Goal: Task Accomplishment & Management: Manage account settings

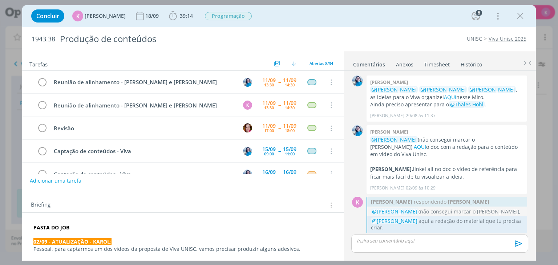
scroll to position [741, 0]
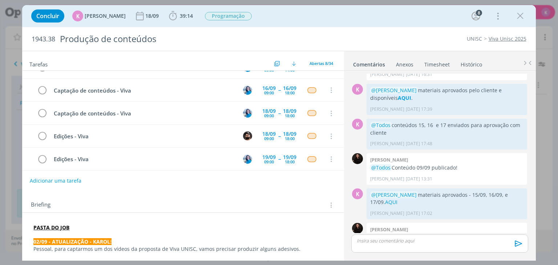
click at [478, 234] on p "@Todos Vídeos programados!" at bounding box center [446, 237] width 153 height 7
click at [494, 87] on p "@Sandriny Soares materiais aprovados pelo cliente e disponíveis AQUI ." at bounding box center [446, 94] width 153 height 15
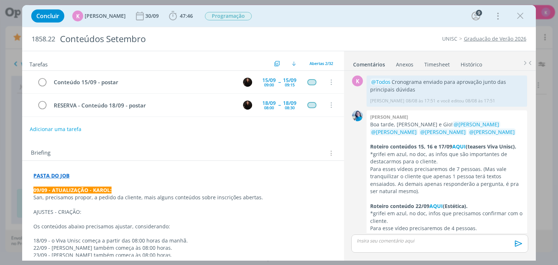
scroll to position [1074, 0]
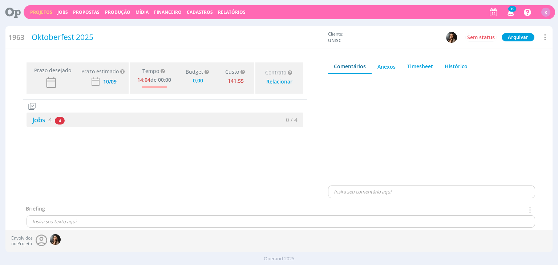
type input "0,00"
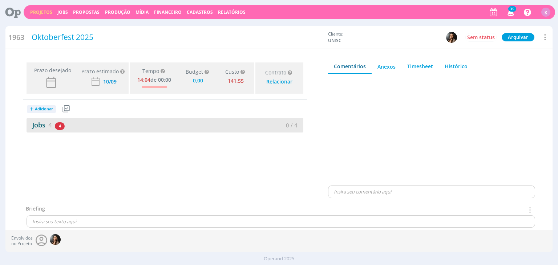
click at [35, 125] on link "Jobs 4" at bounding box center [39, 125] width 25 height 9
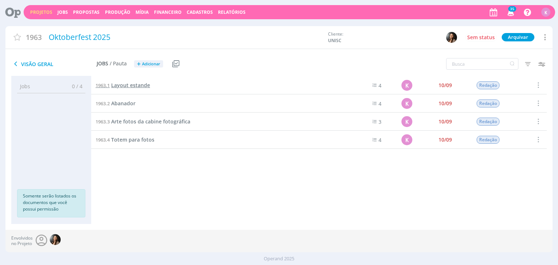
click at [140, 88] on span "Layout estande" at bounding box center [130, 85] width 39 height 7
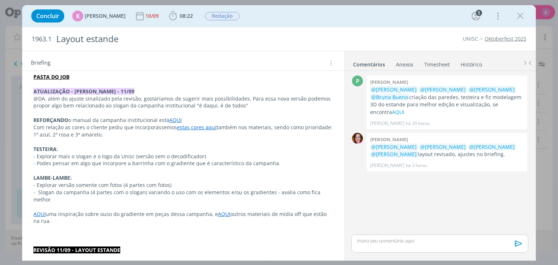
scroll to position [145, 0]
click at [246, 102] on p "@DA, além do ajuste sinalizado pela revisão, gostaríamos de sugerir mais possib…" at bounding box center [182, 102] width 299 height 15
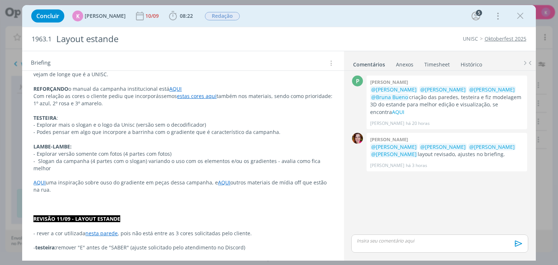
scroll to position [182, 0]
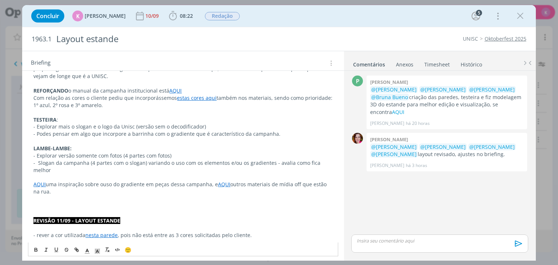
click at [57, 169] on p "- Slogan da campanha (4 partes com o slogan) variando o uso com os elementos e/…" at bounding box center [182, 166] width 299 height 15
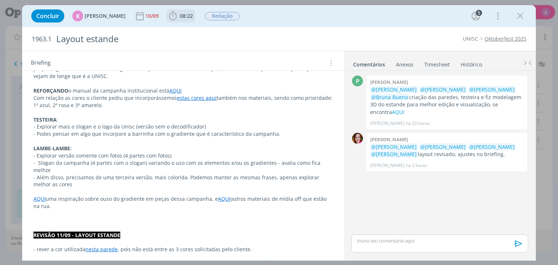
click at [180, 14] on span "08:22" at bounding box center [186, 15] width 13 height 7
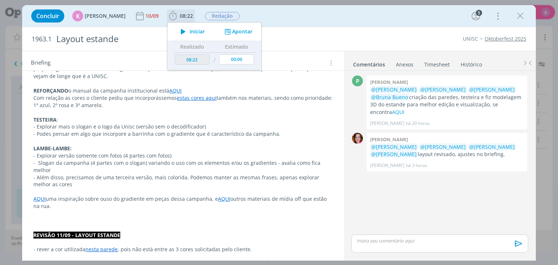
click at [235, 32] on button "Apontar" at bounding box center [238, 32] width 30 height 8
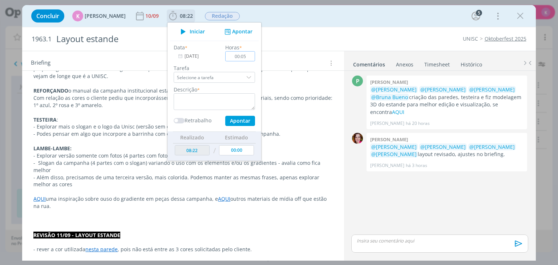
type input "00:05"
click at [238, 96] on textarea "dialog" at bounding box center [214, 101] width 81 height 17
paste textarea "Atualizar briefing"
type textarea "Atualizar briefing"
click at [242, 118] on button "Apontar" at bounding box center [240, 121] width 30 height 10
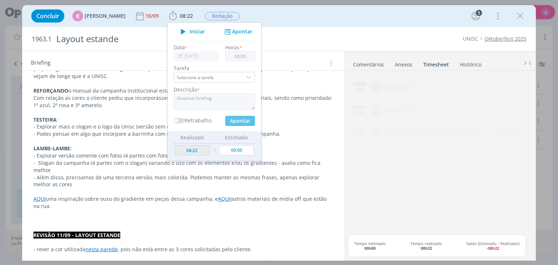
type input "08:27"
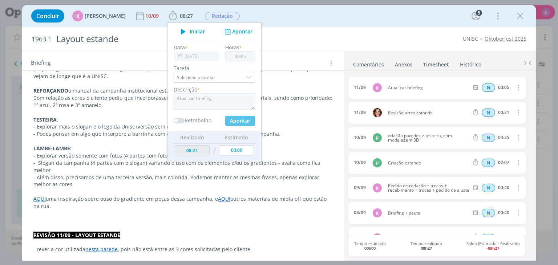
type input "00:00"
click at [296, 19] on div "Concluir K Karoline Arend 10/09 08:27 Iniciar Apontar Data * 11/09/2025 Horas *…" at bounding box center [279, 15] width 502 height 17
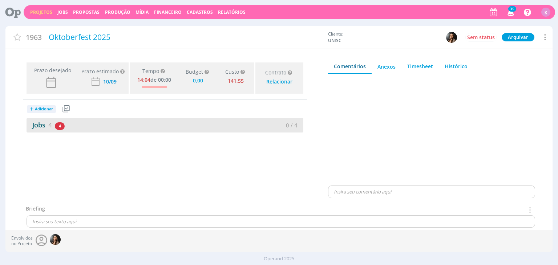
click at [48, 123] on span "4" at bounding box center [50, 125] width 4 height 9
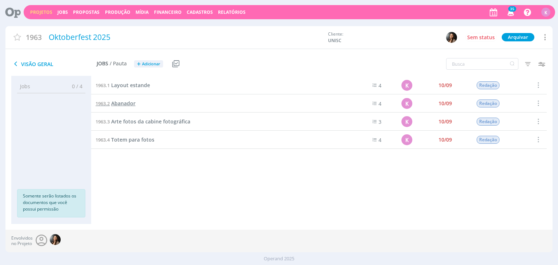
click at [119, 102] on span "Abanador" at bounding box center [123, 103] width 24 height 7
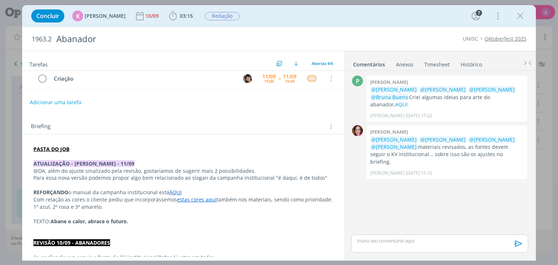
scroll to position [109, 0]
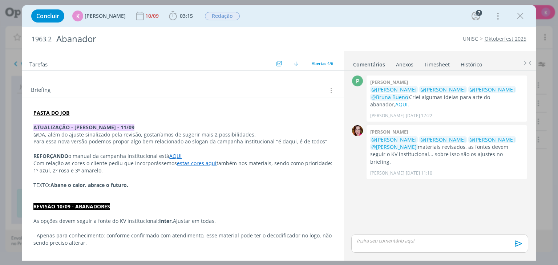
click at [321, 141] on p "Para essa nova versão podemos propor algo bem relacionado ao slogan da campanha…" at bounding box center [182, 141] width 299 height 7
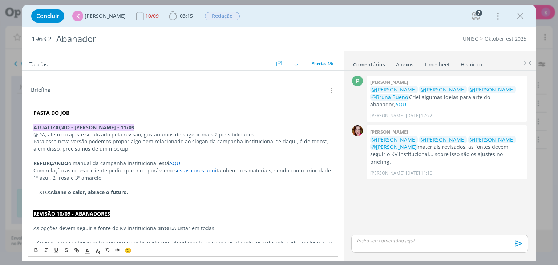
click at [103, 147] on p "Para essa nova versão podemos propor algo bem relacionado ao slogan da campanha…" at bounding box center [182, 145] width 299 height 15
click at [142, 147] on p "Para essa nova versão podemos propor algo bem relacionado ao slogan da campanha…" at bounding box center [182, 145] width 299 height 15
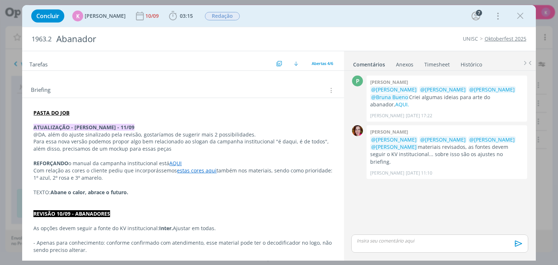
scroll to position [0, 0]
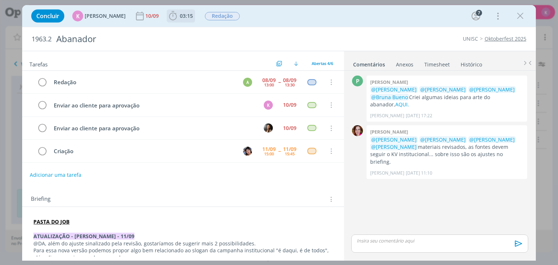
click at [181, 19] on span "03:15" at bounding box center [186, 15] width 13 height 7
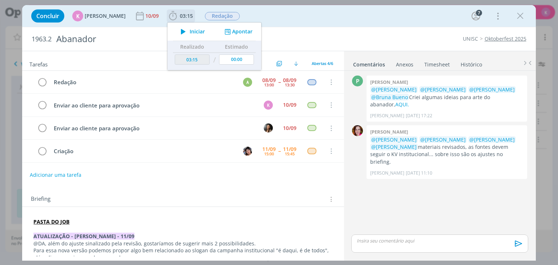
click at [232, 36] on div "Iniciar Apontar" at bounding box center [214, 32] width 94 height 18
click at [234, 34] on button "Apontar" at bounding box center [238, 32] width 30 height 8
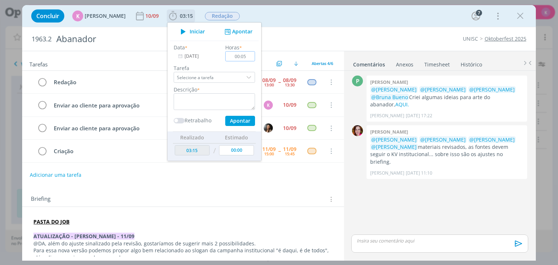
type input "00:05"
click at [188, 107] on textarea "dialog" at bounding box center [214, 101] width 81 height 17
click at [206, 103] on textarea "Atualizar pauta + briefing" at bounding box center [214, 101] width 81 height 17
click at [209, 100] on textarea "Atualizar pauta + briefing" at bounding box center [214, 101] width 81 height 17
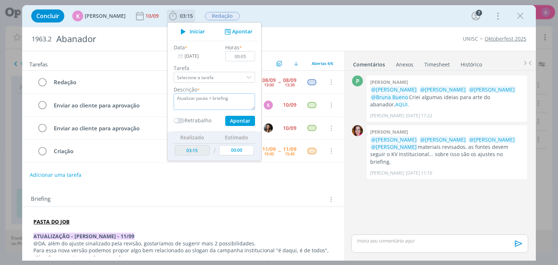
click at [209, 100] on textarea "Atualizar pauta + briefing" at bounding box center [214, 101] width 81 height 17
click at [209, 100] on textarea "Atualizar briefing" at bounding box center [214, 101] width 81 height 17
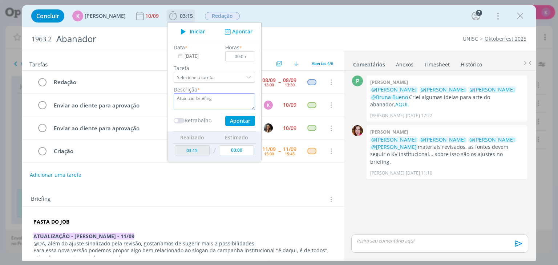
click at [209, 100] on textarea "Atualizar briefing" at bounding box center [214, 101] width 81 height 17
type textarea "Atualizar briefing"
click at [229, 119] on button "Apontar" at bounding box center [240, 121] width 30 height 10
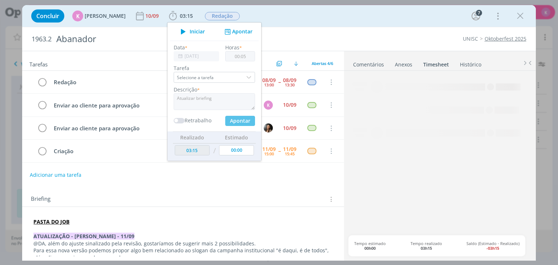
type input "03:20"
type input "00:00"
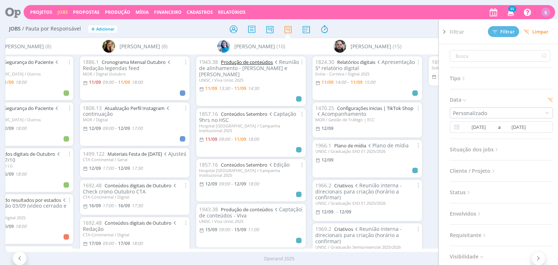
click at [246, 62] on link "Produção de conteúdos" at bounding box center [247, 62] width 52 height 7
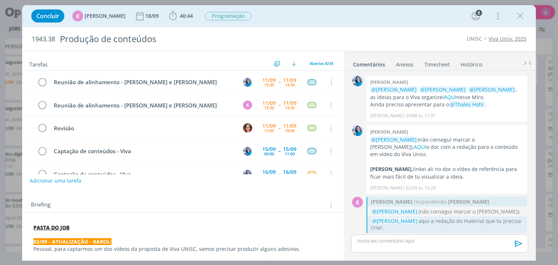
scroll to position [741, 0]
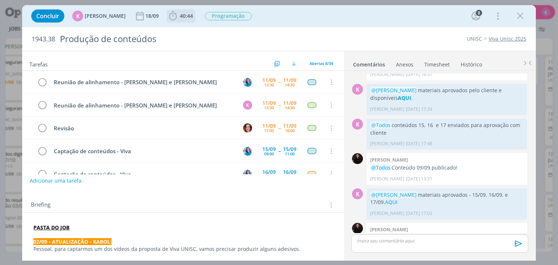
click at [180, 16] on span "40:44" at bounding box center [186, 15] width 13 height 7
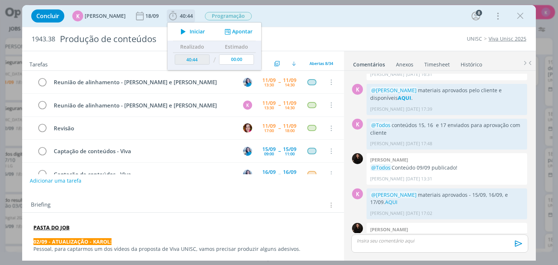
click at [226, 31] on icon "dialog" at bounding box center [227, 31] width 9 height 7
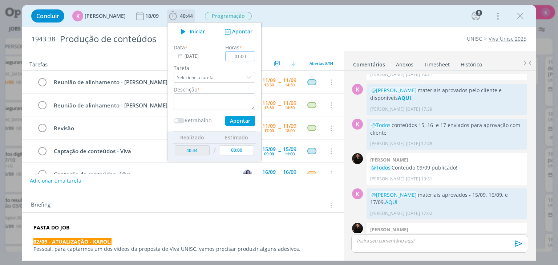
type input "01:00"
click at [183, 105] on textarea "dialog" at bounding box center [214, 101] width 81 height 17
type textarea "Alinhamentos internos - Viva Unisc"
click at [227, 119] on button "Apontar" at bounding box center [240, 121] width 30 height 10
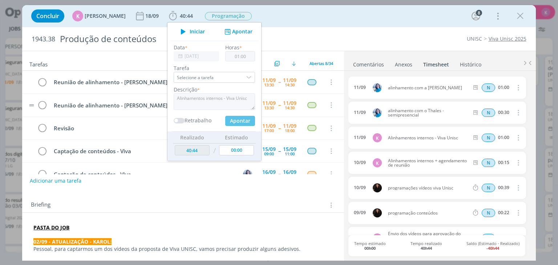
type input "41:44"
type input "00:00"
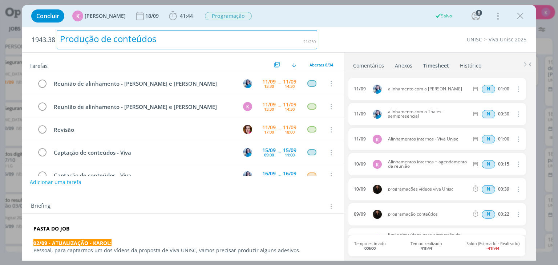
click at [277, 30] on div "Produção de conteúdos" at bounding box center [187, 39] width 260 height 19
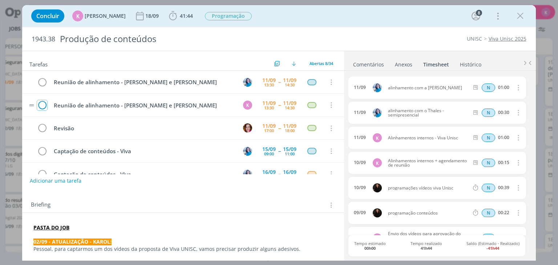
click at [45, 103] on icon "dialog" at bounding box center [42, 105] width 10 height 11
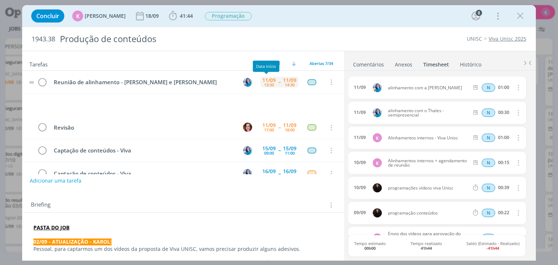
click at [269, 85] on div "13:30" at bounding box center [269, 85] width 10 height 4
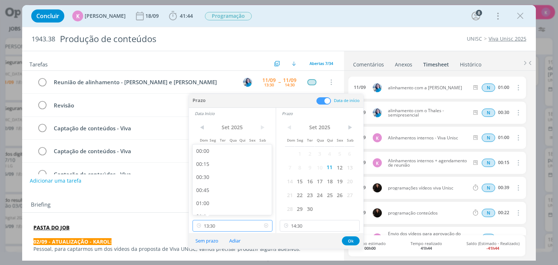
click at [215, 226] on input "13:30" at bounding box center [232, 226] width 80 height 12
click at [209, 185] on div "11:00" at bounding box center [232, 184] width 81 height 13
type input "11:00"
click at [299, 224] on input "14:30" at bounding box center [320, 226] width 80 height 12
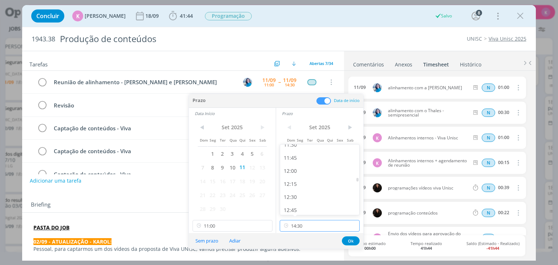
scroll to position [594, 0]
click at [300, 182] on div "12:00" at bounding box center [320, 184] width 81 height 13
type input "12:00"
click at [350, 239] on button "Ok" at bounding box center [351, 240] width 18 height 9
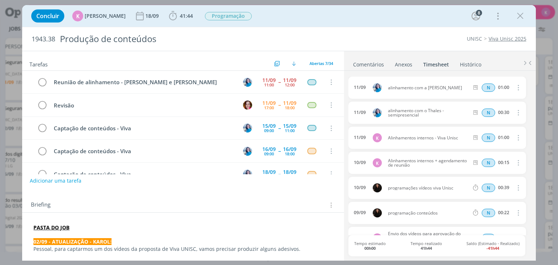
click at [369, 64] on link "Comentários" at bounding box center [369, 63] width 32 height 11
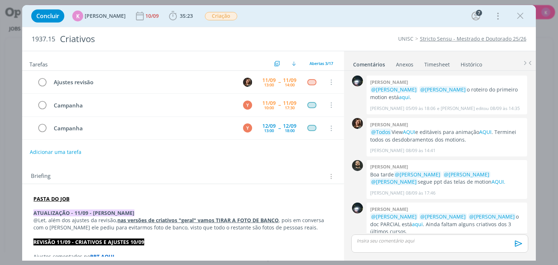
scroll to position [378, 0]
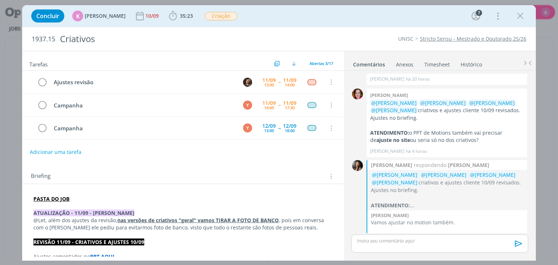
click at [485, 251] on div "dialog" at bounding box center [439, 244] width 177 height 18
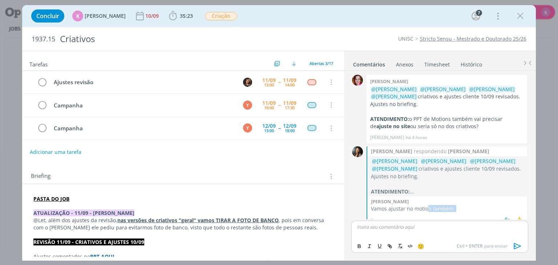
drag, startPoint x: 428, startPoint y: 202, endPoint x: 374, endPoint y: 204, distance: 54.5
click at [374, 204] on div "Beatriz luchese Vamos ajustar no motion também. Beatriz Luchese há 4 horas 👍" at bounding box center [447, 211] width 160 height 30
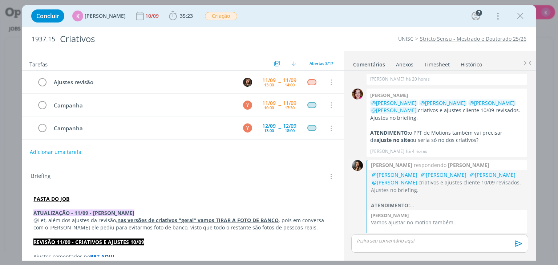
click at [357, 208] on div "0" at bounding box center [357, 200] width 11 height 80
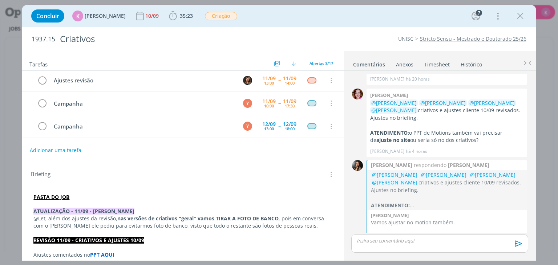
scroll to position [0, 0]
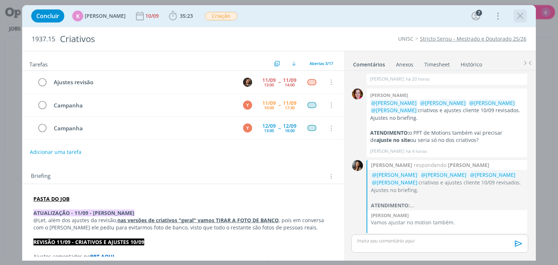
click at [515, 21] on icon "dialog" at bounding box center [520, 16] width 11 height 11
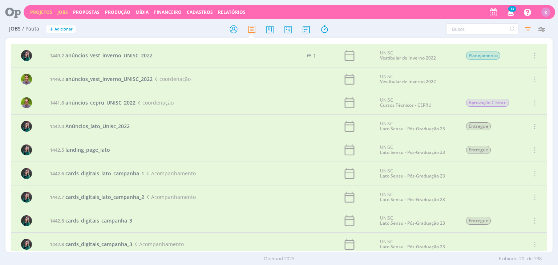
click at [32, 9] on link "Projetos" at bounding box center [41, 12] width 22 height 6
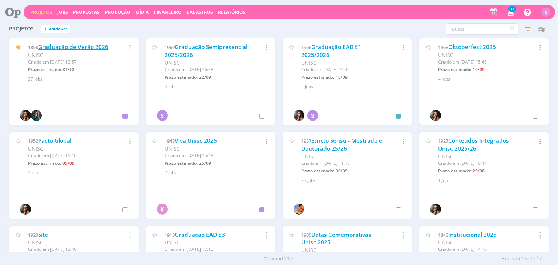
click at [108, 47] on link "Graduação de Verão 2026" at bounding box center [73, 47] width 70 height 8
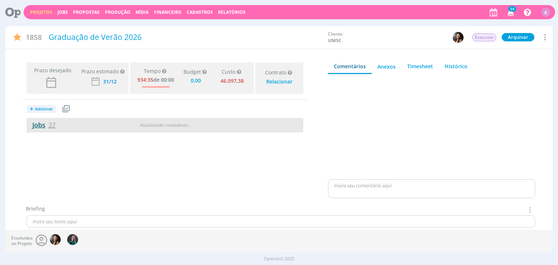
type input "0,00"
click at [45, 9] on link "Projetos" at bounding box center [41, 12] width 22 height 6
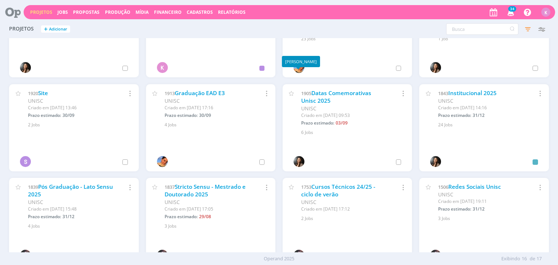
scroll to position [145, 0]
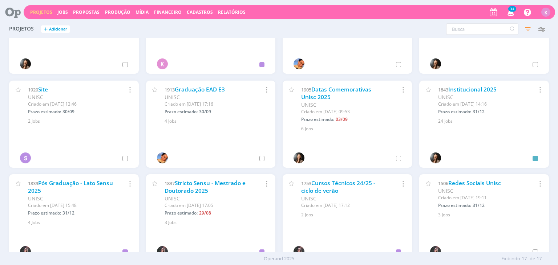
click at [453, 88] on link "Institucional 2025" at bounding box center [472, 90] width 48 height 8
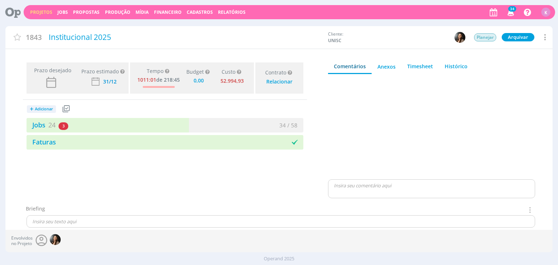
type input "0,00"
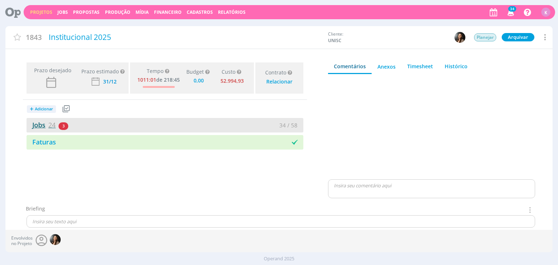
click at [37, 127] on link "Jobs 24" at bounding box center [41, 125] width 29 height 9
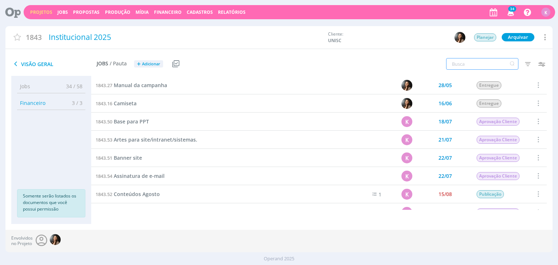
click at [462, 66] on input "text" at bounding box center [482, 64] width 72 height 12
type input "agosto"
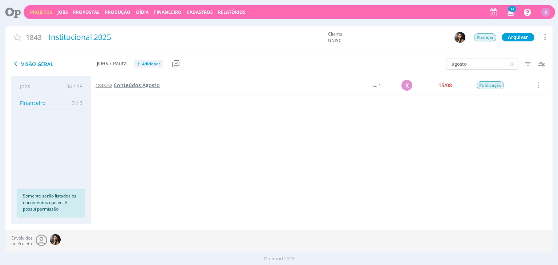
click at [135, 84] on span "Conteúdos Agosto" at bounding box center [137, 85] width 46 height 7
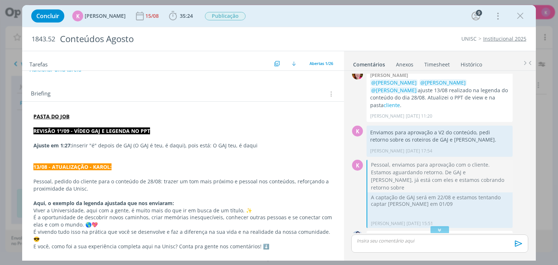
scroll to position [36, 0]
click at [74, 169] on strong "13/08 - ATUALIZAÇÃO - KAROL:" at bounding box center [72, 166] width 78 height 7
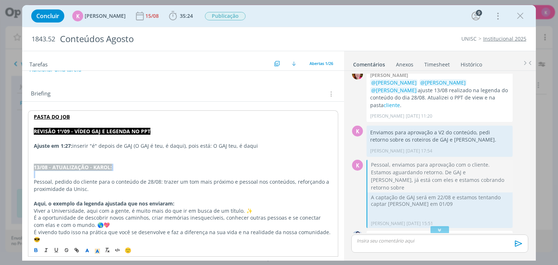
click at [74, 169] on strong "13/08 - ATUALIZAÇÃO - KAROL:" at bounding box center [73, 167] width 78 height 7
copy strong "13/08 - ATUALIZAÇÃO - KAROL:"
click at [68, 121] on p "dialog" at bounding box center [183, 124] width 298 height 7
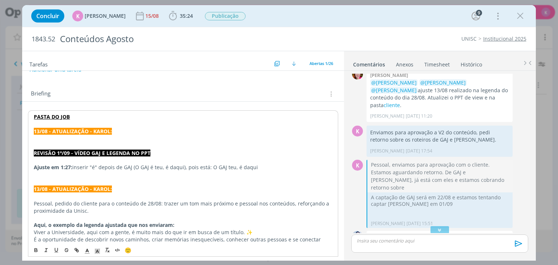
click at [39, 132] on strong "13/08 - ATUALIZAÇÃO - KAROL:" at bounding box center [73, 131] width 78 height 7
click at [46, 143] on p "dialog" at bounding box center [183, 145] width 298 height 7
click at [48, 141] on p "dialog" at bounding box center [183, 138] width 298 height 7
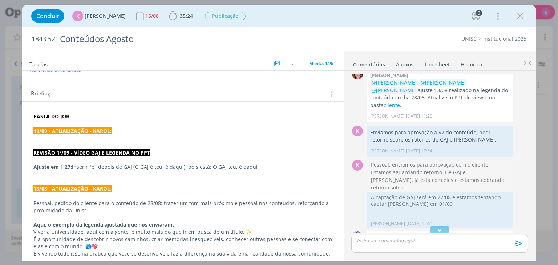
click at [62, 139] on p "dialog" at bounding box center [182, 138] width 299 height 7
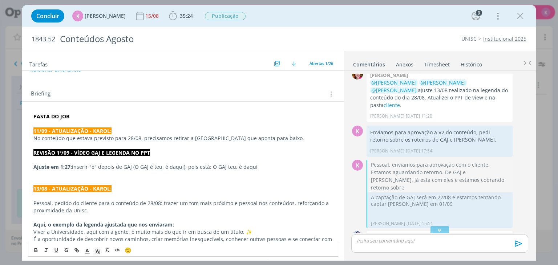
scroll to position [0, 0]
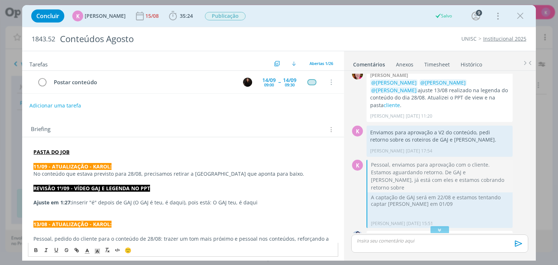
click at [51, 105] on button "Adicionar uma tarefa" at bounding box center [55, 106] width 52 height 12
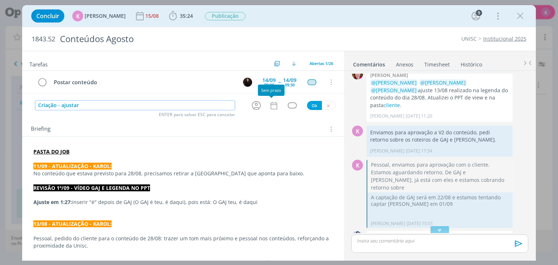
click at [251, 105] on icon "dialog" at bounding box center [256, 105] width 11 height 11
type input "Criação - ajustar"
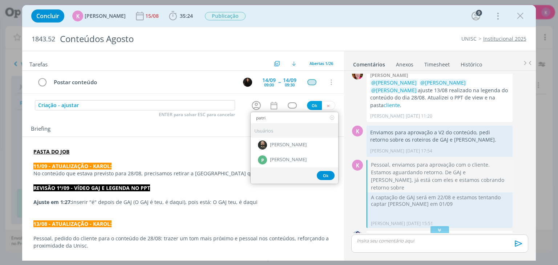
type input "patri"
click at [296, 158] on span "[PERSON_NAME]" at bounding box center [288, 160] width 37 height 6
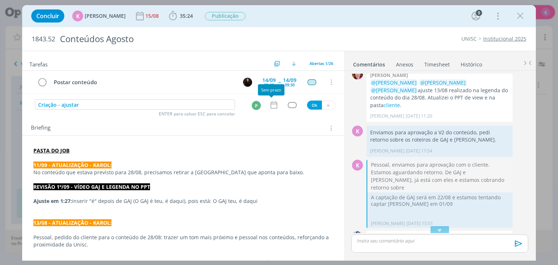
click at [270, 102] on icon "dialog" at bounding box center [273, 104] width 9 height 9
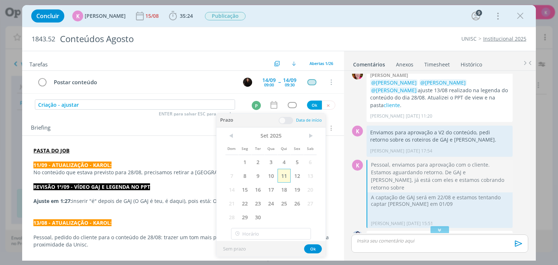
click at [288, 176] on span "11" at bounding box center [283, 176] width 13 height 14
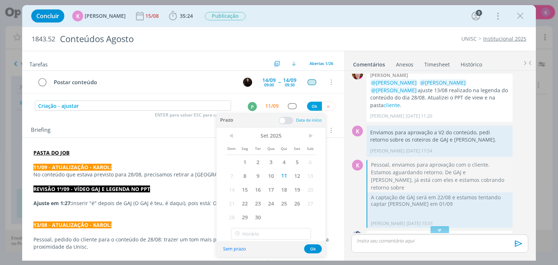
click at [289, 118] on span at bounding box center [286, 120] width 15 height 7
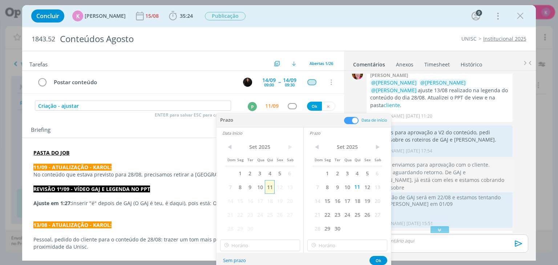
click at [269, 191] on span "11" at bounding box center [270, 187] width 10 height 14
click at [249, 239] on div "< Set 2025 > Dom Seg Ter Qua Qui Sex Sab 1 2 3 4 5 6 7 8 9 10 11 12 13 14 15 16…" at bounding box center [259, 196] width 87 height 114
click at [244, 248] on input "15:00" at bounding box center [260, 246] width 80 height 12
click at [250, 197] on div "14:30" at bounding box center [260, 199] width 81 height 13
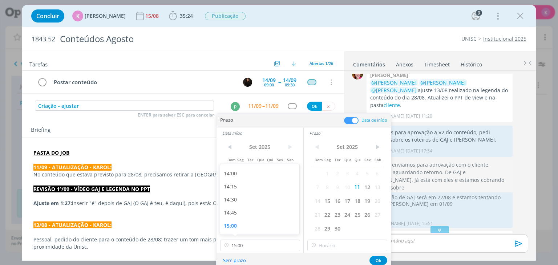
type input "14:30"
click at [319, 244] on input "15:00" at bounding box center [347, 246] width 80 height 12
click at [330, 214] on div "14:45" at bounding box center [348, 212] width 81 height 13
click at [327, 243] on input "14:45" at bounding box center [347, 246] width 80 height 12
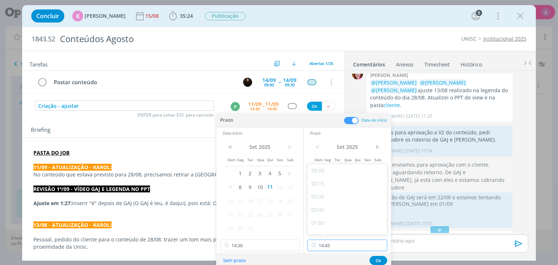
scroll to position [716, 0]
click at [328, 227] on div "14:45" at bounding box center [348, 225] width 81 height 13
click at [341, 240] on input "14:45" at bounding box center [347, 246] width 80 height 12
click at [330, 199] on div "15:00" at bounding box center [348, 202] width 81 height 13
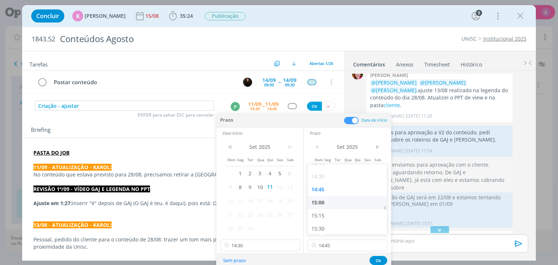
type input "15:00"
click at [376, 257] on button "Ok" at bounding box center [378, 260] width 18 height 9
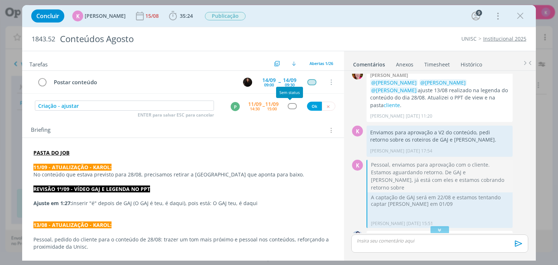
click at [288, 108] on div "dialog" at bounding box center [292, 106] width 9 height 6
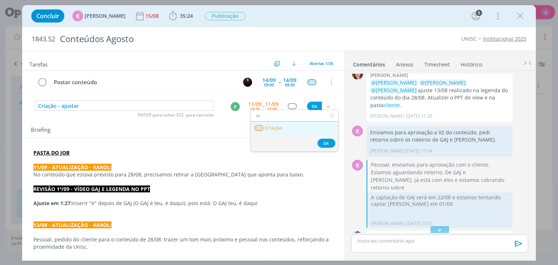
type input "cr"
click at [278, 128] on span "Criação" at bounding box center [273, 128] width 17 height 6
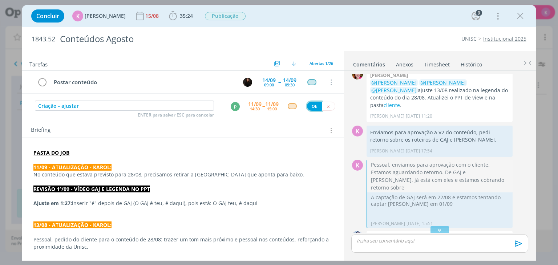
click at [308, 108] on button "Ok" at bounding box center [314, 106] width 15 height 9
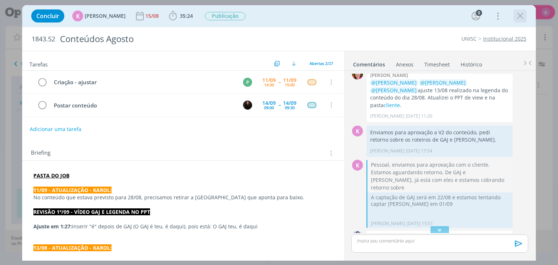
click at [524, 19] on icon "dialog" at bounding box center [520, 16] width 11 height 11
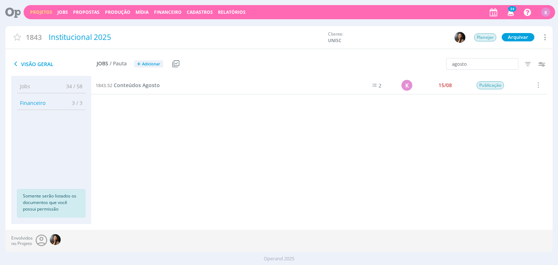
click at [36, 12] on link "Projetos" at bounding box center [41, 12] width 22 height 6
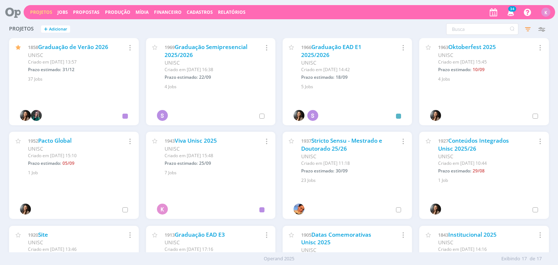
click at [73, 39] on div "1858 Graduação de Verão 2026 UNISC Criado em 04/02 às 13:57 Prazo estimado: 31/…" at bounding box center [73, 60] width 129 height 44
click at [71, 46] on link "Graduação de Verão 2026" at bounding box center [73, 47] width 70 height 8
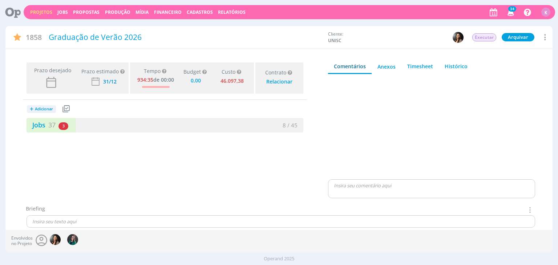
click at [515, 149] on div at bounding box center [431, 129] width 207 height 98
type input "0,00"
click at [51, 126] on span "37" at bounding box center [51, 125] width 7 height 9
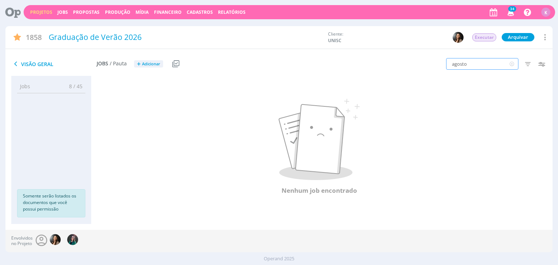
click at [462, 64] on input "agosto" at bounding box center [482, 64] width 72 height 12
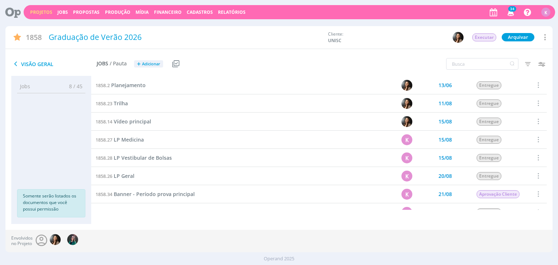
drag, startPoint x: 282, startPoint y: 93, endPoint x: 287, endPoint y: 83, distance: 11.4
click at [287, 83] on div "1858.2 Planejamento" at bounding box center [215, 85] width 248 height 18
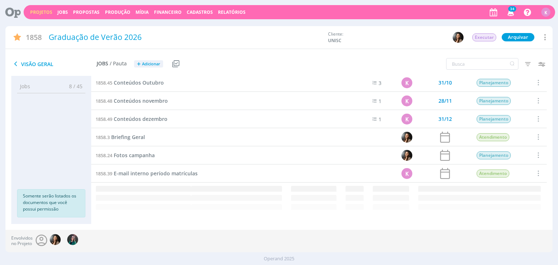
scroll to position [384, 0]
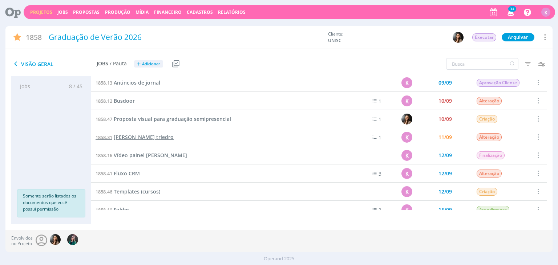
click at [132, 134] on span "Lonas triedro" at bounding box center [144, 137] width 60 height 7
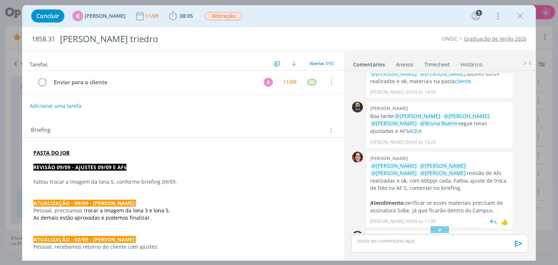
scroll to position [477, 0]
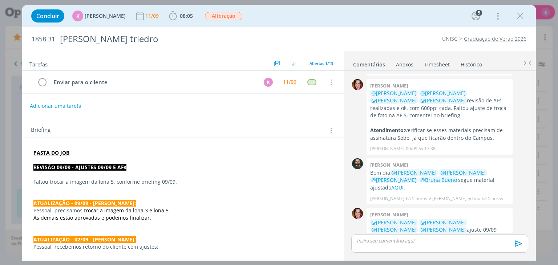
click at [444, 234] on link "Arte-final" at bounding box center [455, 237] width 23 height 7
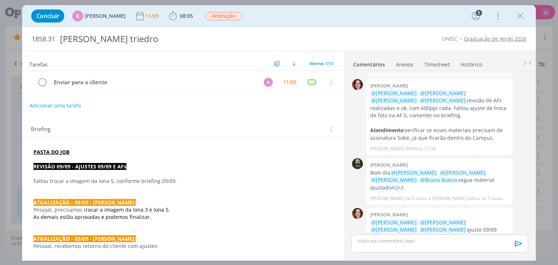
click at [74, 108] on button "Adicionar uma tarefa" at bounding box center [55, 106] width 52 height 12
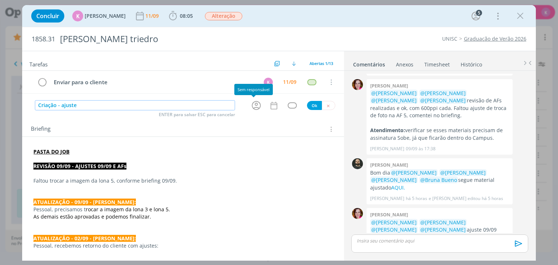
click at [254, 103] on icon "dialog" at bounding box center [256, 105] width 9 height 9
type input "Criação - ajuste"
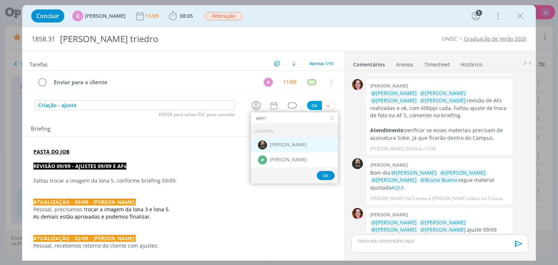
type input "patri"
click at [276, 149] on div "[PERSON_NAME]" at bounding box center [295, 145] width 88 height 15
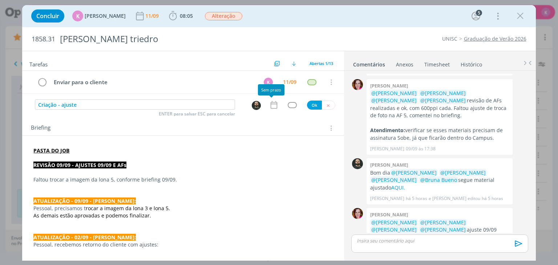
click at [272, 102] on icon "dialog" at bounding box center [273, 104] width 9 height 9
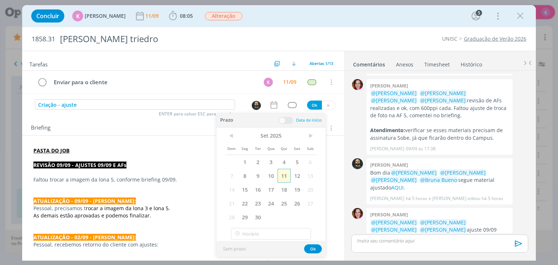
click at [288, 173] on span "11" at bounding box center [283, 176] width 13 height 14
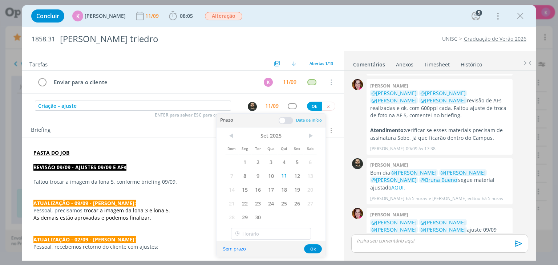
click at [282, 123] on span at bounding box center [286, 120] width 15 height 7
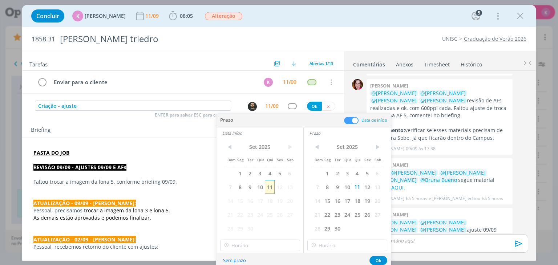
click at [272, 186] on span "11" at bounding box center [270, 187] width 10 height 14
click at [254, 241] on input "15:00" at bounding box center [260, 246] width 80 height 12
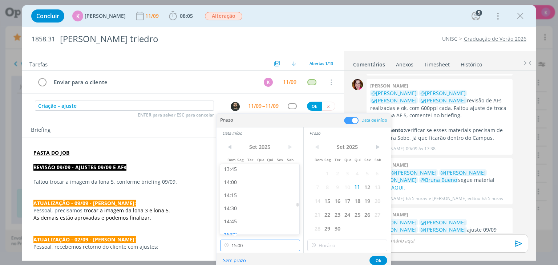
scroll to position [729, 0]
click at [237, 203] on div "14:30" at bounding box center [260, 199] width 81 height 13
type input "14:30"
type input "15:00"
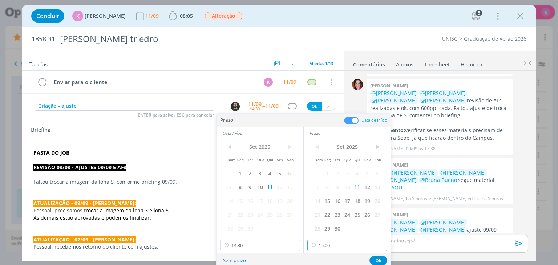
click at [325, 243] on input "15:00" at bounding box center [347, 246] width 80 height 12
click at [330, 192] on div "15:00" at bounding box center [348, 189] width 81 height 13
drag, startPoint x: 374, startPoint y: 256, endPoint x: 370, endPoint y: 253, distance: 4.7
click at [374, 256] on button "Ok" at bounding box center [378, 260] width 18 height 9
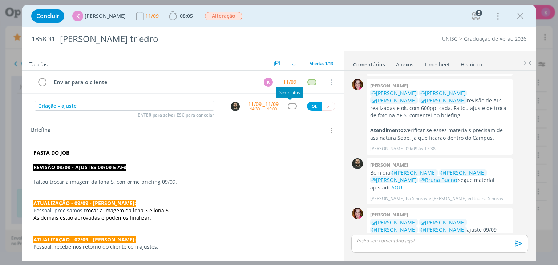
click at [289, 105] on div "dialog" at bounding box center [292, 106] width 9 height 6
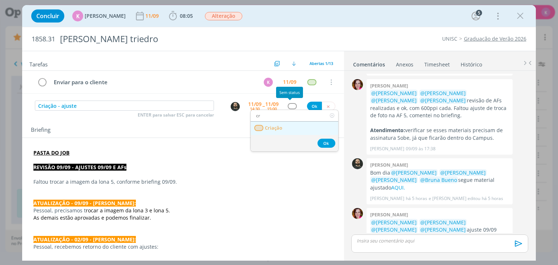
type input "cr"
click at [292, 123] on link "Criação" at bounding box center [295, 128] width 88 height 13
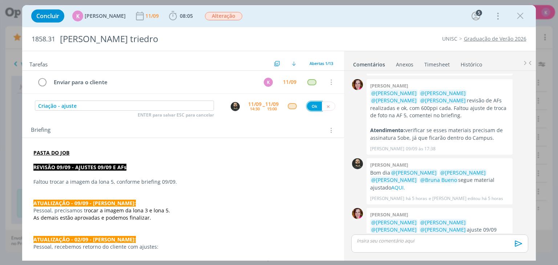
click at [315, 106] on button "Ok" at bounding box center [314, 106] width 15 height 9
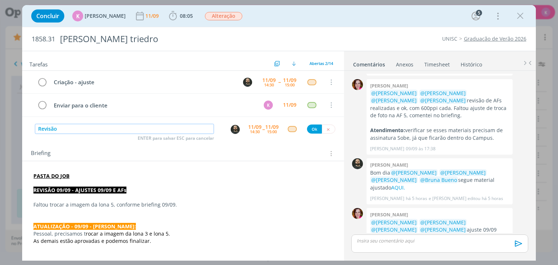
click at [232, 130] on img "dialog" at bounding box center [235, 129] width 9 height 9
type input "Revisão"
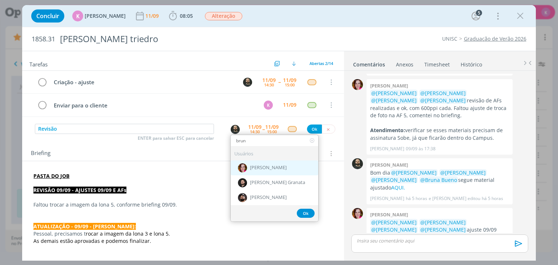
type input "brun"
click at [238, 166] on img "dialog" at bounding box center [242, 167] width 9 height 9
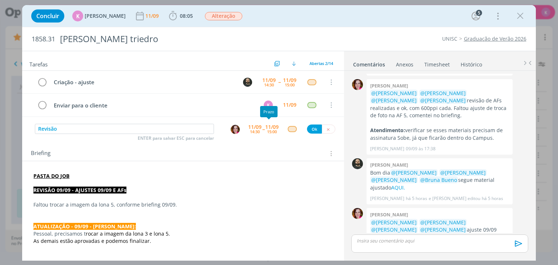
click at [267, 130] on div "15:00" at bounding box center [272, 132] width 10 height 4
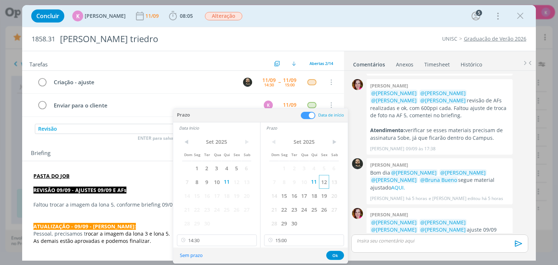
click at [321, 183] on span "12" at bounding box center [324, 182] width 10 height 14
click at [235, 183] on span "12" at bounding box center [236, 182] width 10 height 14
click at [211, 240] on input "14:30" at bounding box center [217, 241] width 80 height 12
drag, startPoint x: 312, startPoint y: 242, endPoint x: 308, endPoint y: 218, distance: 24.4
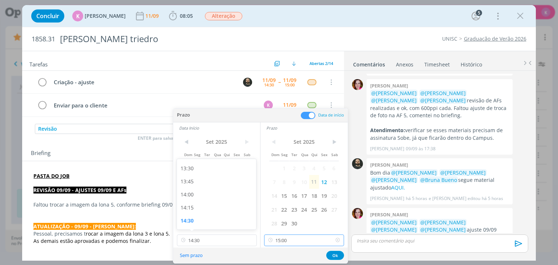
click at [312, 242] on input "15:00" at bounding box center [304, 241] width 80 height 12
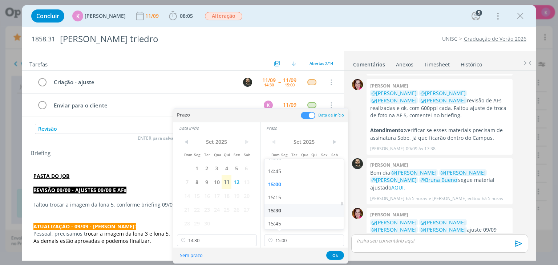
click at [289, 211] on div "15:30" at bounding box center [304, 210] width 81 height 13
type input "15:30"
click at [222, 239] on input "14:30" at bounding box center [217, 241] width 80 height 12
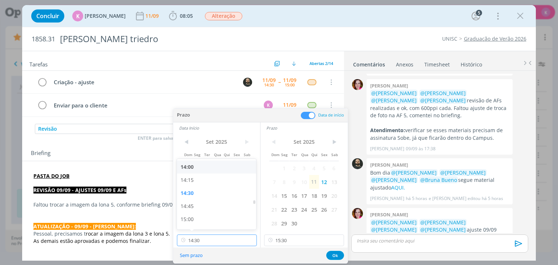
scroll to position [739, 0]
click at [202, 212] on div "15:00" at bounding box center [217, 210] width 81 height 13
type input "15:00"
click at [329, 255] on button "Ok" at bounding box center [335, 255] width 18 height 9
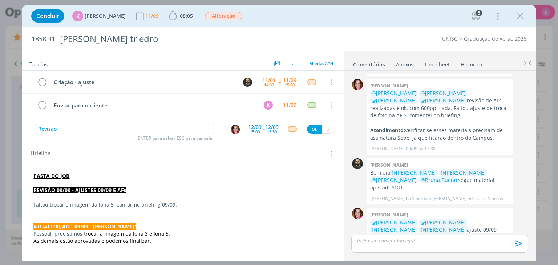
click at [251, 131] on div "15:00" at bounding box center [255, 132] width 10 height 4
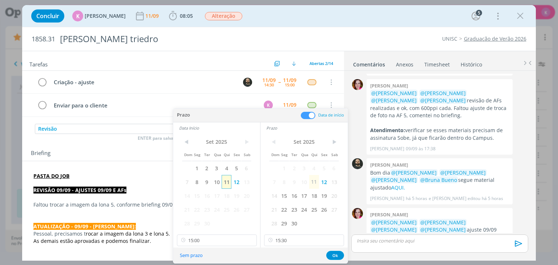
click at [230, 184] on span "11" at bounding box center [227, 182] width 10 height 14
click at [315, 183] on span "11" at bounding box center [314, 182] width 10 height 14
click at [336, 254] on button "Ok" at bounding box center [335, 255] width 18 height 9
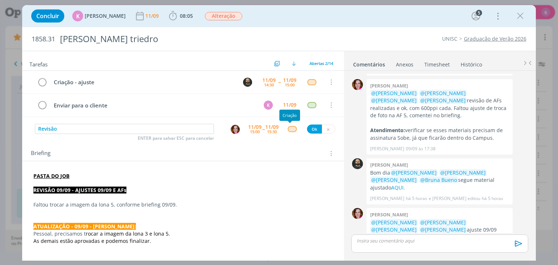
click at [291, 128] on div "dialog" at bounding box center [292, 129] width 9 height 6
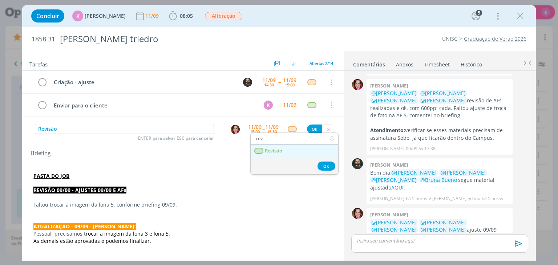
type input "rev"
click at [293, 148] on link "Revisão" at bounding box center [295, 151] width 88 height 13
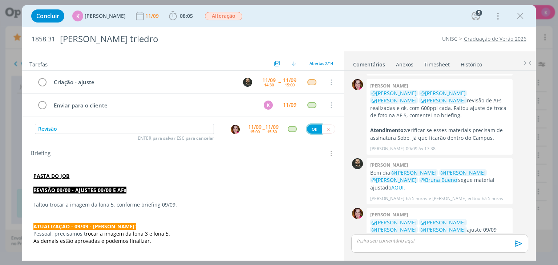
click at [309, 125] on button "Ok" at bounding box center [314, 129] width 15 height 9
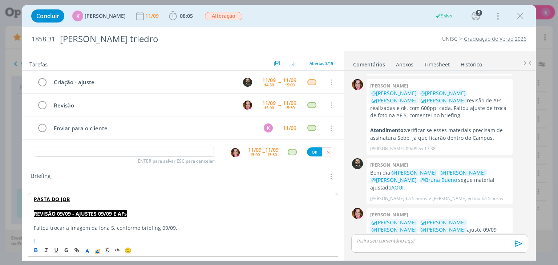
click at [80, 240] on p "dialog" at bounding box center [183, 242] width 298 height 7
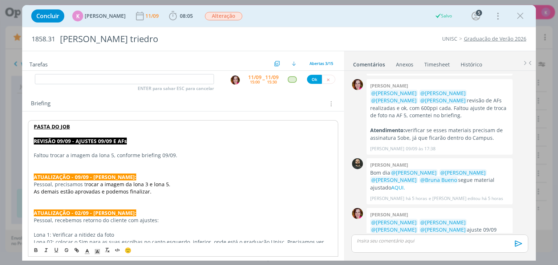
click at [73, 175] on strong "ATUALIZAÇÃO - 09/09 - KAROL:" at bounding box center [85, 177] width 102 height 7
copy strong "ATUALIZAÇÃO - 09/09 - KAROL:"
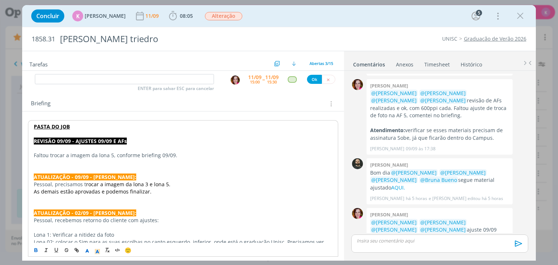
click at [94, 127] on p "PASTA DO JOB" at bounding box center [183, 126] width 298 height 7
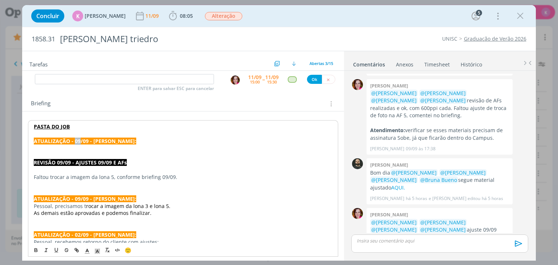
drag, startPoint x: 80, startPoint y: 141, endPoint x: 74, endPoint y: 141, distance: 5.8
click at [74, 141] on strong "ATUALIZAÇÃO - 09/09 - KAROL:" at bounding box center [85, 141] width 102 height 7
click at [82, 150] on p "dialog" at bounding box center [183, 148] width 298 height 7
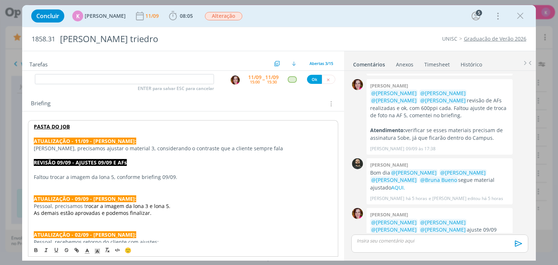
click at [139, 105] on div "Briefing Briefings Predefinidos Versões do Briefing Ver Briefing do Projeto" at bounding box center [184, 103] width 306 height 9
click at [113, 80] on input "dialog" at bounding box center [124, 79] width 179 height 10
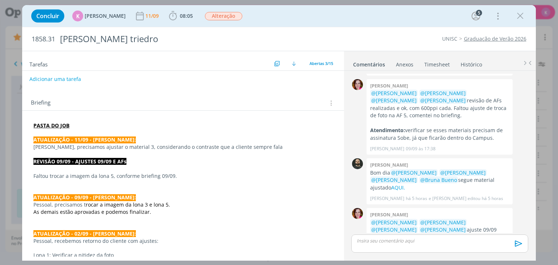
scroll to position [0, 0]
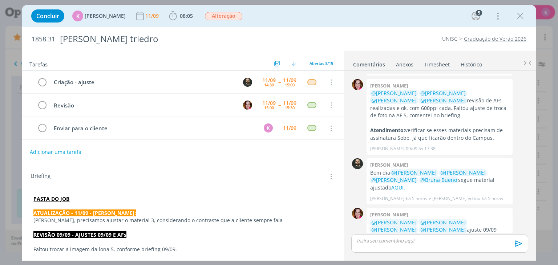
click at [359, 8] on div "Concluir K Karoline Arend 11/09 08:05 Iniciar Apontar Data * 11/09/2025 Horas *…" at bounding box center [279, 15] width 502 height 17
click at [230, 15] on span "Alteração" at bounding box center [223, 16] width 37 height 8
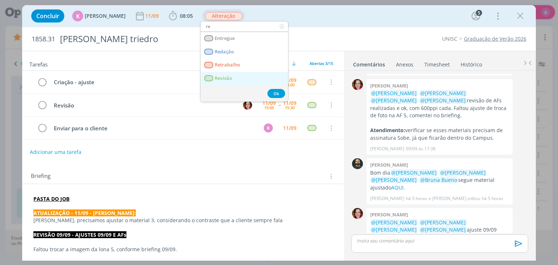
type input "re"
click at [226, 76] on span "Revisão" at bounding box center [223, 79] width 17 height 6
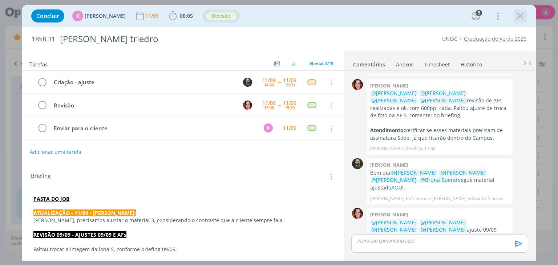
click at [524, 20] on icon "dialog" at bounding box center [520, 16] width 11 height 11
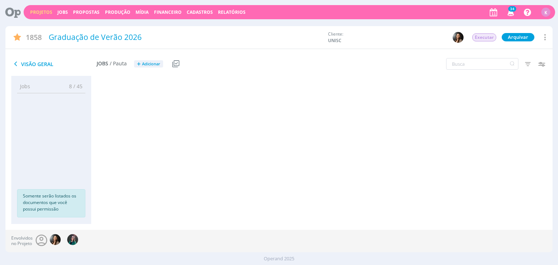
scroll to position [538, 0]
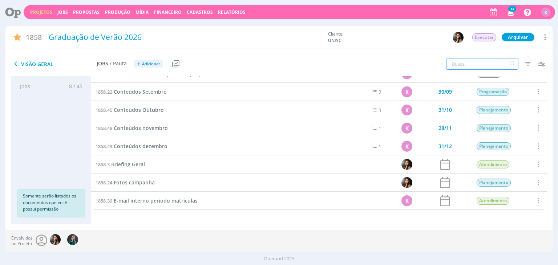
click at [463, 65] on input "text" at bounding box center [482, 64] width 72 height 12
type input "BANNER"
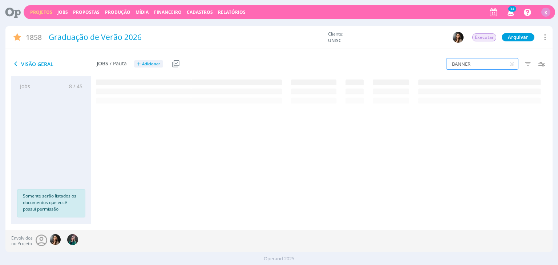
scroll to position [0, 0]
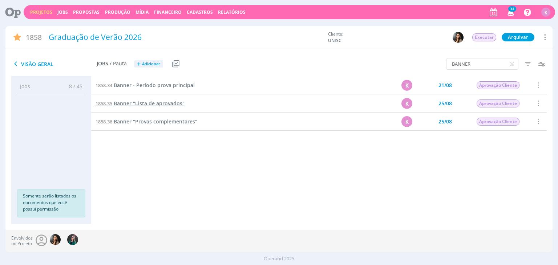
click at [171, 102] on span "Banner "Lista de aprovados"" at bounding box center [149, 103] width 71 height 7
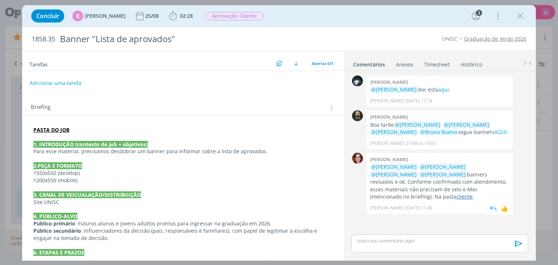
click at [473, 193] on link "cliente" at bounding box center [464, 196] width 16 height 7
click at [91, 129] on p "PASTA DO JOB" at bounding box center [182, 129] width 299 height 7
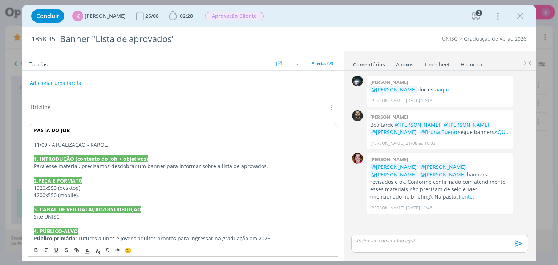
click at [91, 150] on p "dialog" at bounding box center [183, 151] width 298 height 7
click at [96, 139] on p "dialog" at bounding box center [183, 137] width 298 height 7
click at [94, 144] on p "11/09 - ATUALIZAÇÃO - KAROL:" at bounding box center [183, 144] width 298 height 7
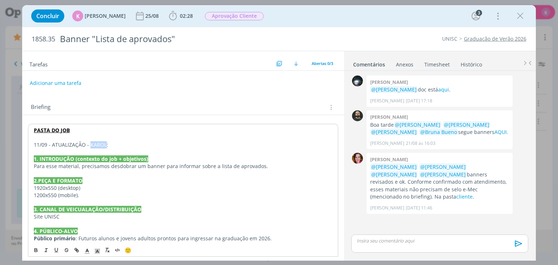
click at [94, 144] on p "11/09 - ATUALIZAÇÃO - KAROL:" at bounding box center [183, 144] width 298 height 7
click at [100, 250] on icon "dialog" at bounding box center [97, 251] width 7 height 7
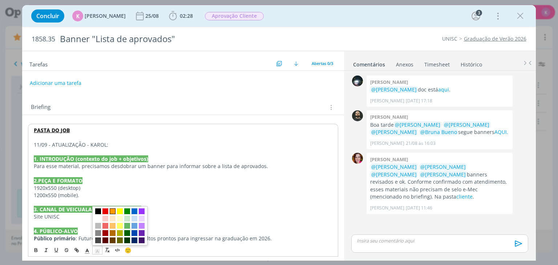
click at [113, 212] on span "dialog" at bounding box center [113, 211] width 6 height 6
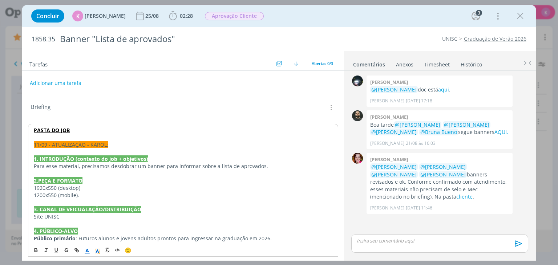
drag, startPoint x: 87, startPoint y: 252, endPoint x: 90, endPoint y: 247, distance: 5.7
click at [87, 252] on icon "dialog" at bounding box center [87, 251] width 7 height 7
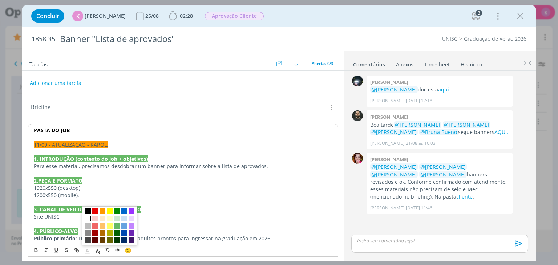
click at [87, 220] on span "dialog" at bounding box center [88, 219] width 6 height 6
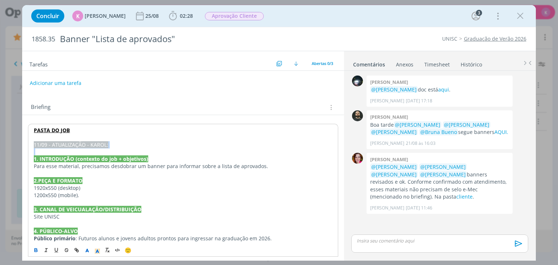
click at [38, 248] on icon "dialog" at bounding box center [36, 250] width 6 height 6
click at [57, 150] on p "dialog" at bounding box center [183, 151] width 298 height 7
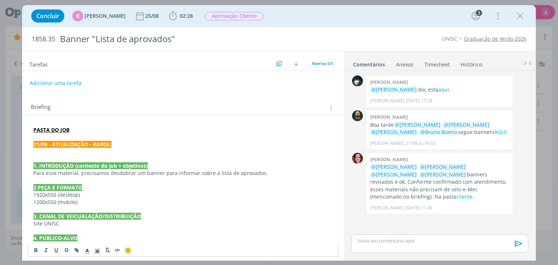
click at [52, 152] on p "dialog" at bounding box center [182, 151] width 299 height 7
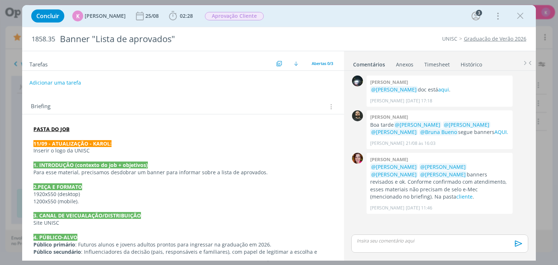
click at [63, 84] on button "Adicionar uma tarefa" at bounding box center [55, 83] width 52 height 12
type input "c"
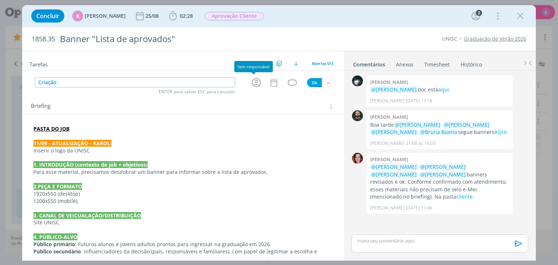
click at [252, 84] on icon "dialog" at bounding box center [256, 82] width 9 height 9
type input "Criação"
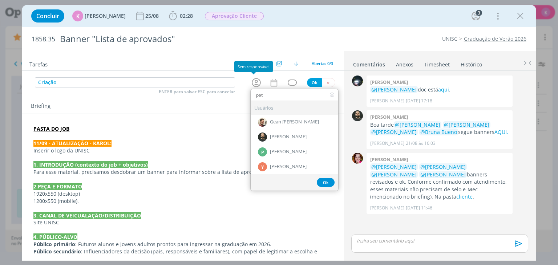
type input "patr"
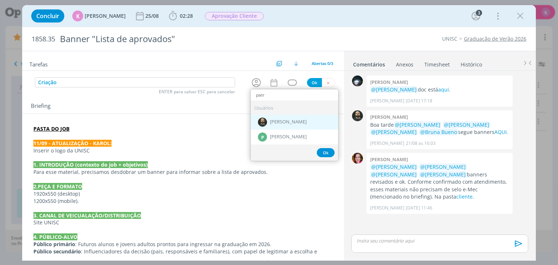
click at [306, 118] on div "[PERSON_NAME]" at bounding box center [295, 122] width 88 height 15
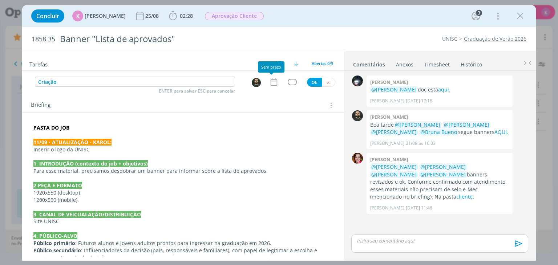
click at [269, 82] on icon "dialog" at bounding box center [273, 81] width 9 height 9
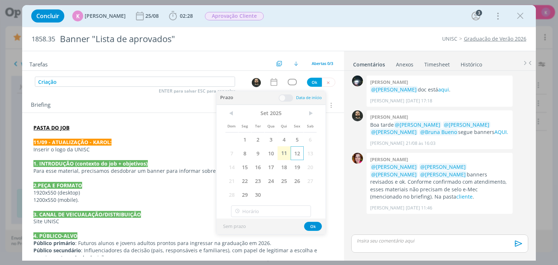
click at [299, 149] on span "12" at bounding box center [297, 153] width 13 height 14
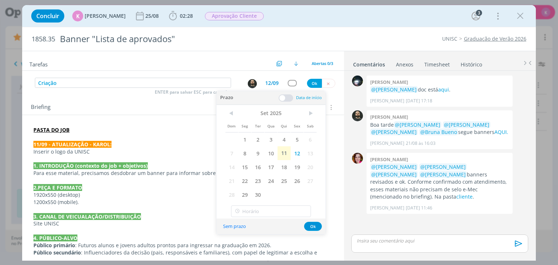
click at [284, 97] on span at bounding box center [286, 97] width 15 height 7
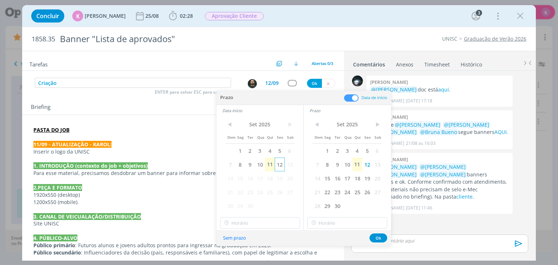
click at [279, 166] on span "12" at bounding box center [280, 165] width 10 height 14
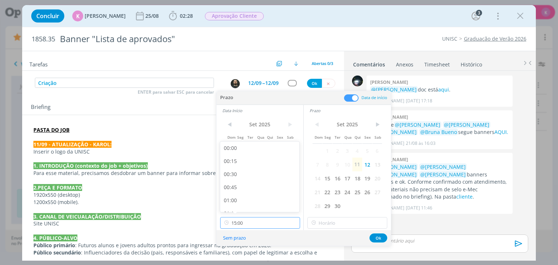
click at [263, 218] on input "15:00" at bounding box center [260, 223] width 80 height 12
click at [240, 146] on div "09:00" at bounding box center [260, 143] width 81 height 13
type input "09:00"
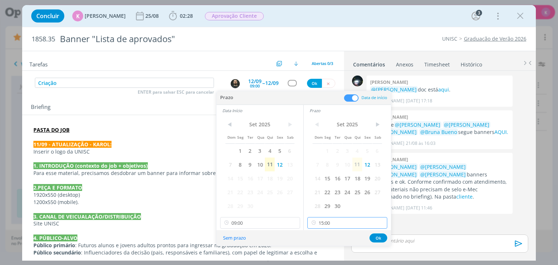
click at [338, 221] on input "15:00" at bounding box center [347, 223] width 80 height 12
click at [328, 160] on div "09:15" at bounding box center [348, 156] width 81 height 13
type input "09:15"
click at [379, 236] on button "Ok" at bounding box center [378, 238] width 18 height 9
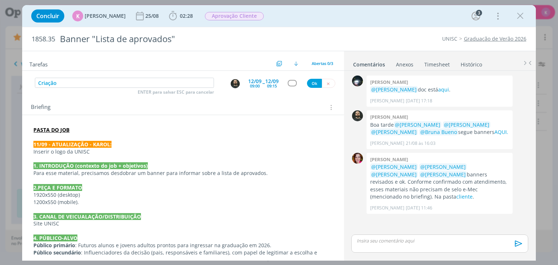
click at [291, 84] on div "dialog" at bounding box center [292, 83] width 9 height 6
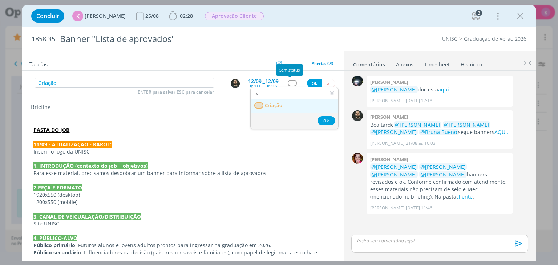
type input "cr"
click at [291, 109] on link "Criação" at bounding box center [295, 105] width 88 height 13
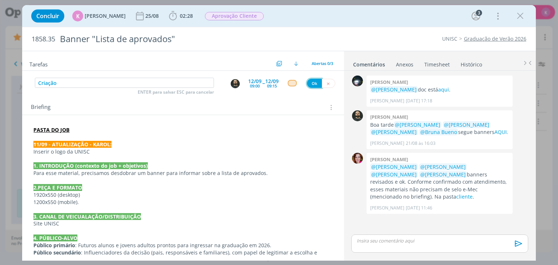
drag, startPoint x: 310, startPoint y: 81, endPoint x: 405, endPoint y: 261, distance: 204.4
click at [310, 81] on button "Ok" at bounding box center [314, 83] width 15 height 9
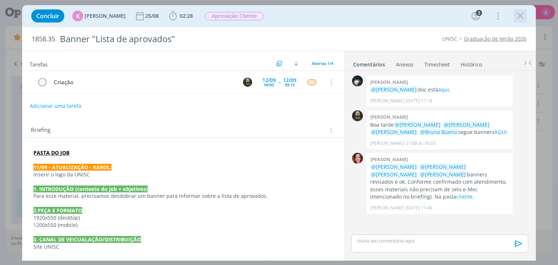
click at [522, 21] on div "dialog" at bounding box center [520, 15] width 13 height 13
click at [519, 17] on icon "dialog" at bounding box center [520, 16] width 11 height 11
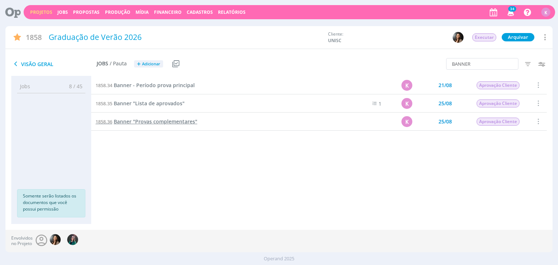
click at [178, 119] on span "Banner "Provas complementares"" at bounding box center [156, 121] width 84 height 7
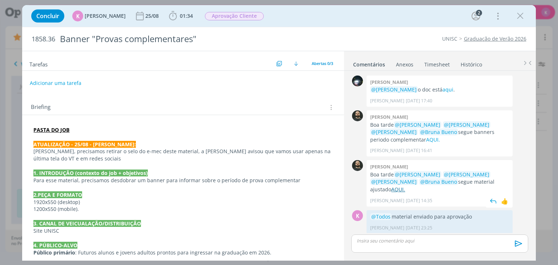
click at [405, 186] on link "AQUI." at bounding box center [398, 189] width 14 height 7
click at [74, 142] on strong "ATUALIZAÇÃO - 25/08 - KAROL:" at bounding box center [84, 144] width 102 height 7
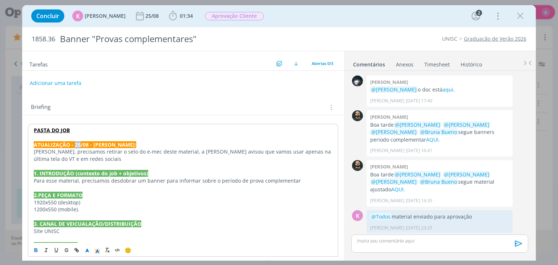
click at [74, 142] on strong "ATUALIZAÇÃO - 25/08 - KAROL:" at bounding box center [85, 144] width 102 height 7
copy strong "ATUALIZAÇÃO - 25/08 - KAROL:"
click at [76, 137] on p "dialog" at bounding box center [183, 137] width 298 height 7
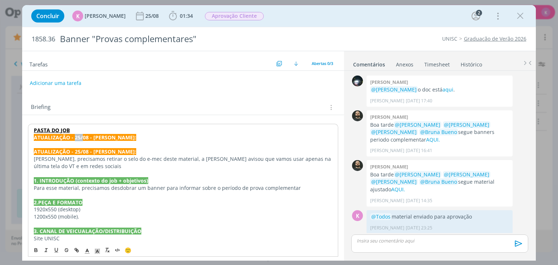
drag, startPoint x: 81, startPoint y: 137, endPoint x: 75, endPoint y: 138, distance: 6.3
click at [75, 138] on strong "ATUALIZAÇÃO - 25/08 - KAROL:" at bounding box center [85, 137] width 102 height 7
click at [101, 128] on p "PASTA DO JOB" at bounding box center [183, 130] width 298 height 7
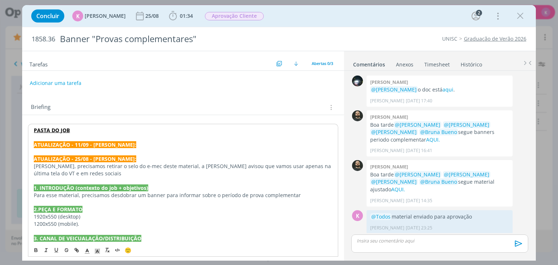
click at [89, 151] on p "dialog" at bounding box center [183, 151] width 298 height 7
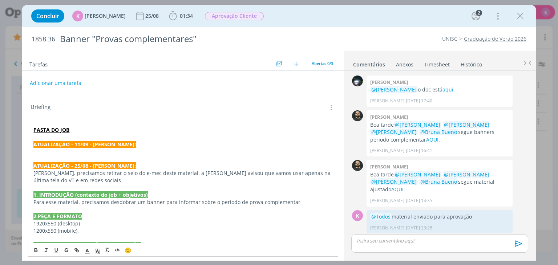
click at [81, 157] on p "dialog" at bounding box center [182, 158] width 299 height 7
click at [80, 155] on p "dialog" at bounding box center [182, 158] width 299 height 7
click at [77, 153] on p "dialog" at bounding box center [182, 151] width 299 height 7
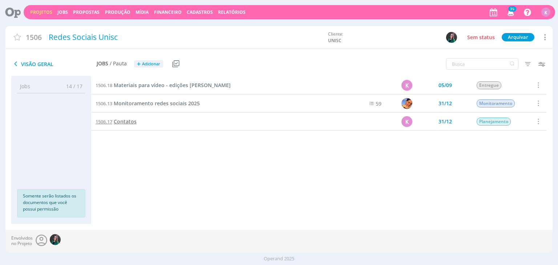
click at [118, 125] on span "Contatos" at bounding box center [125, 121] width 23 height 7
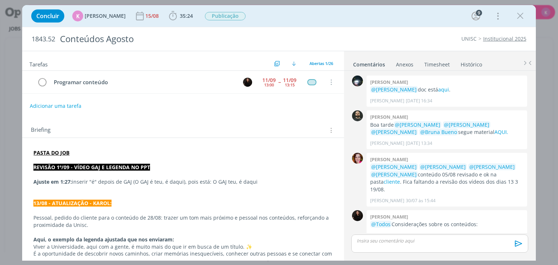
scroll to position [796, 0]
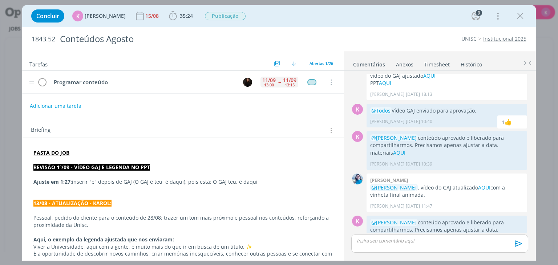
click at [265, 88] on div "[DATE] 13:00 -- [DATE] 13:15" at bounding box center [279, 82] width 38 height 16
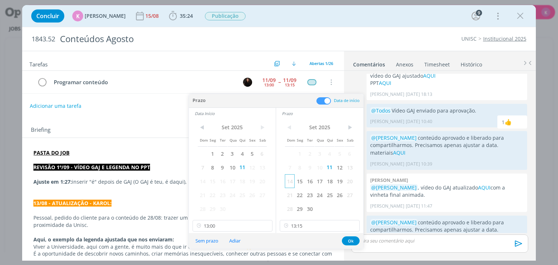
click at [290, 182] on span "14" at bounding box center [290, 181] width 10 height 14
click at [206, 183] on span "14" at bounding box center [203, 181] width 10 height 14
click at [224, 225] on input "13:00" at bounding box center [232, 226] width 80 height 12
click at [212, 181] on div "09:00" at bounding box center [232, 178] width 81 height 13
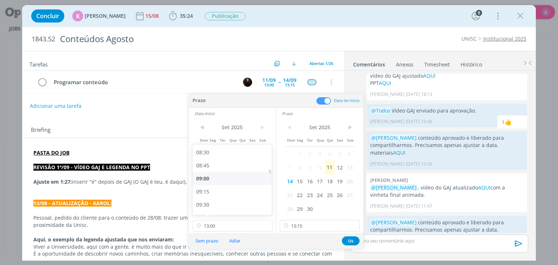
type input "09:00"
click at [293, 223] on input "13:15" at bounding box center [320, 226] width 80 height 12
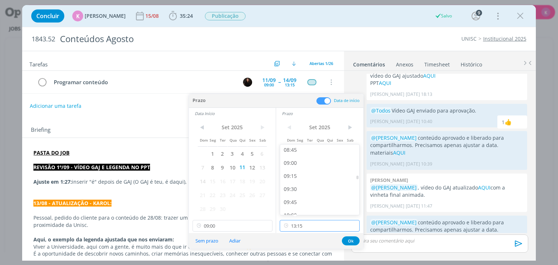
scroll to position [456, 0]
click at [300, 194] on div "09:30" at bounding box center [320, 191] width 81 height 13
type input "09:30"
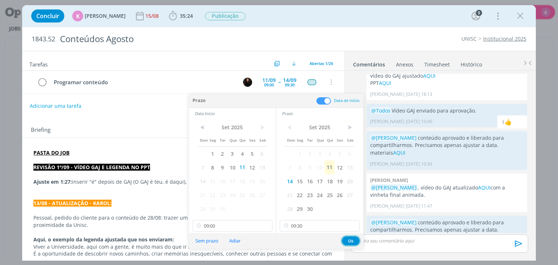
click at [345, 240] on button "Ok" at bounding box center [351, 240] width 18 height 9
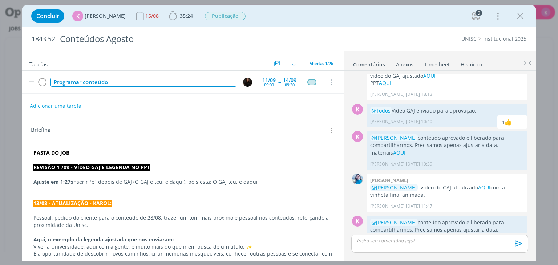
click at [71, 80] on div "Programar conteúdo" at bounding box center [143, 82] width 186 height 9
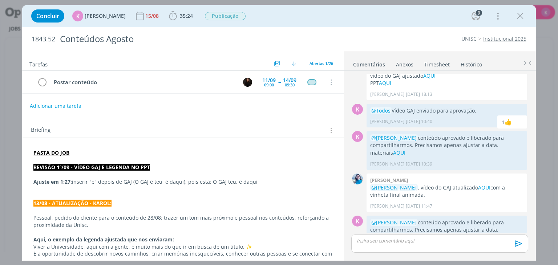
click at [181, 118] on div "Briefing Briefings Predefinidos Versões do Briefing Ver Briefing do Projeto" at bounding box center [182, 128] width 321 height 20
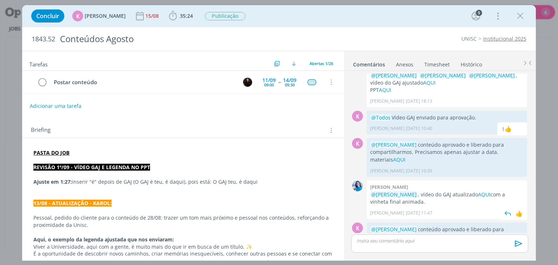
scroll to position [796, 0]
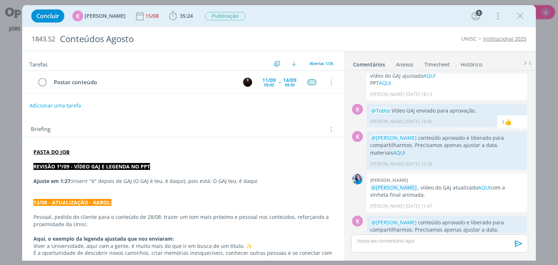
click at [74, 104] on button "Adicionar uma tarefa" at bounding box center [55, 106] width 52 height 12
type input "Revisão"
drag, startPoint x: 61, startPoint y: 106, endPoint x: 29, endPoint y: 102, distance: 31.9
click at [29, 102] on div "Revisão ENTER para salvar ESC para cancelar Ok" at bounding box center [182, 106] width 321 height 12
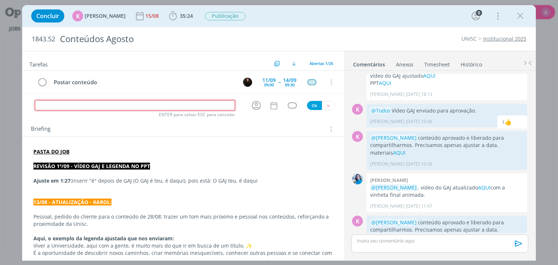
click at [181, 108] on input "dialog" at bounding box center [135, 105] width 200 height 10
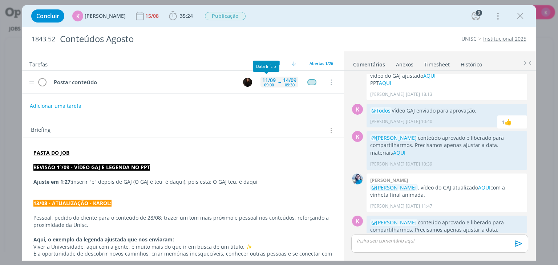
click at [267, 83] on div "09:00" at bounding box center [269, 85] width 10 height 4
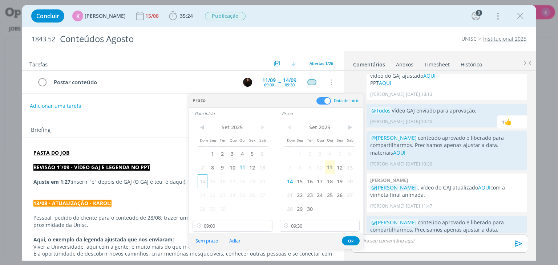
click at [204, 185] on span "14" at bounding box center [203, 181] width 10 height 14
click at [345, 242] on button "Ok" at bounding box center [351, 240] width 18 height 9
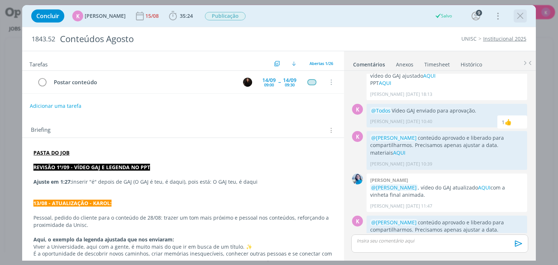
click at [515, 16] on icon "dialog" at bounding box center [520, 16] width 11 height 11
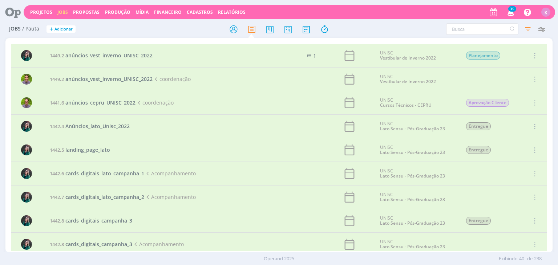
click at [8, 16] on icon at bounding box center [10, 12] width 15 height 14
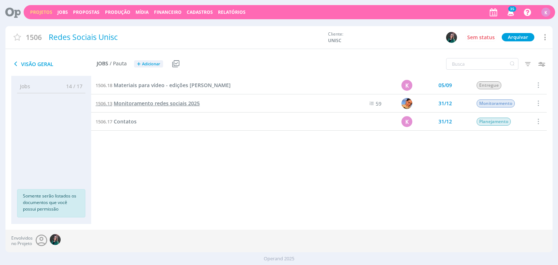
click at [133, 102] on span "Monitoramento redes sociais 2025" at bounding box center [157, 103] width 86 height 7
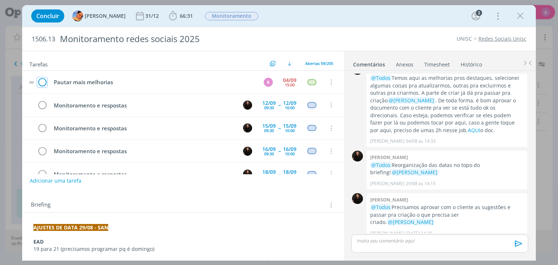
click at [40, 80] on icon "dialog" at bounding box center [42, 82] width 10 height 11
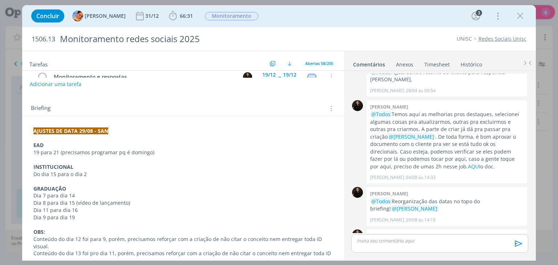
scroll to position [109, 0]
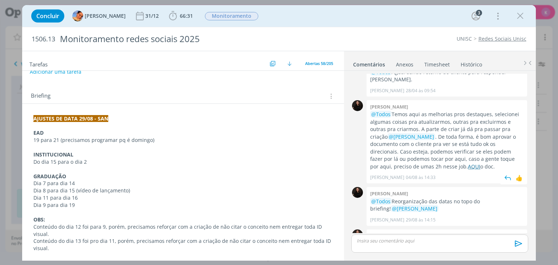
click at [468, 165] on link "AQUI" at bounding box center [474, 166] width 12 height 7
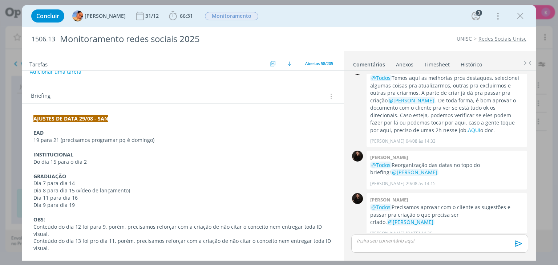
drag, startPoint x: 64, startPoint y: 105, endPoint x: 64, endPoint y: 101, distance: 4.0
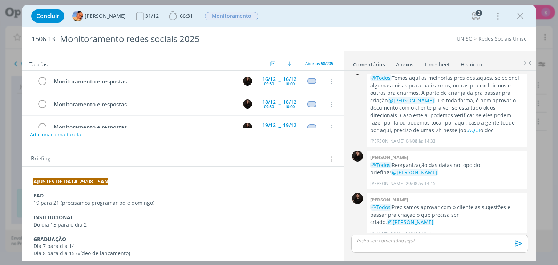
scroll to position [0, 0]
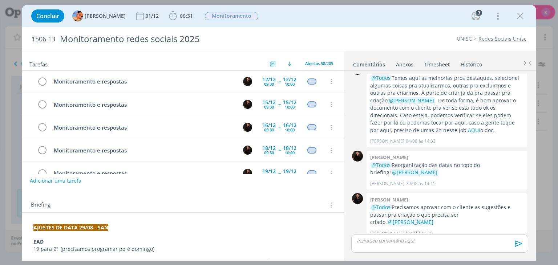
click at [411, 247] on div "dialog" at bounding box center [439, 244] width 177 height 18
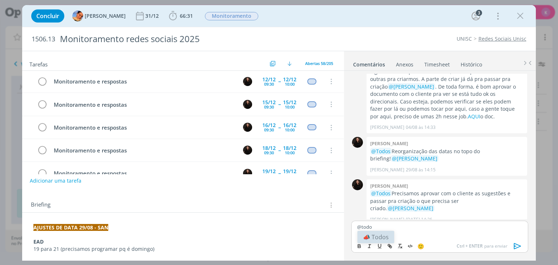
click at [381, 237] on li "📣 Todos" at bounding box center [375, 237] width 37 height 12
click at [515, 244] on icon "dialog" at bounding box center [517, 246] width 7 height 6
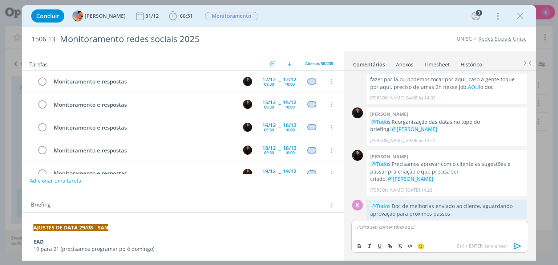
scroll to position [187, 0]
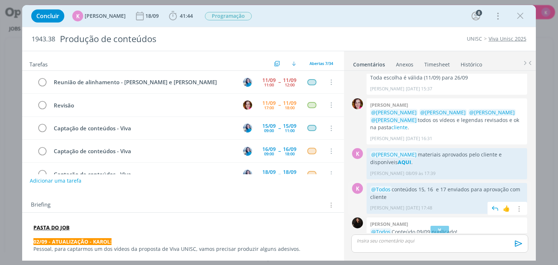
scroll to position [668, 0]
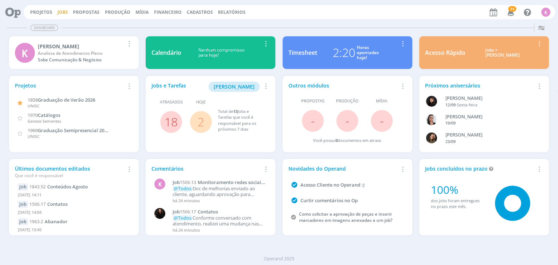
click at [60, 14] on link "Jobs" at bounding box center [62, 12] width 11 height 6
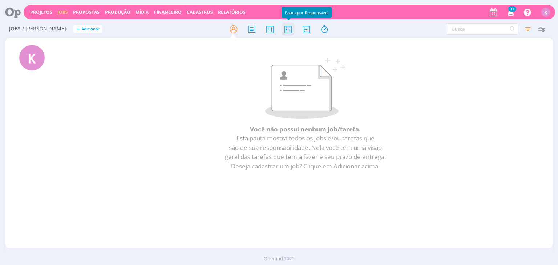
click at [288, 29] on icon at bounding box center [287, 29] width 13 height 14
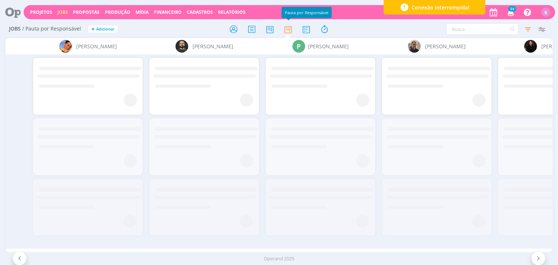
scroll to position [0, 1474]
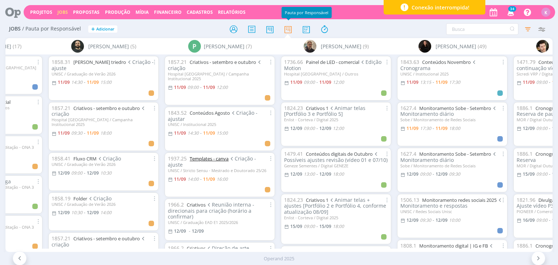
click at [204, 155] on link "Templates - canva" at bounding box center [209, 158] width 39 height 7
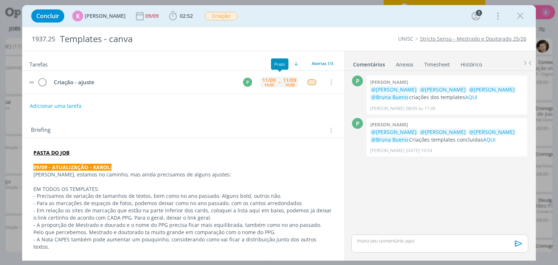
click at [285, 84] on div "16:00" at bounding box center [290, 85] width 10 height 4
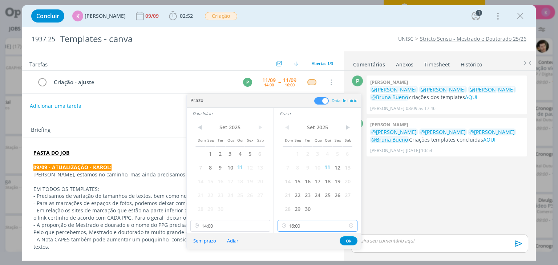
click at [314, 224] on input "16:00" at bounding box center [317, 226] width 80 height 12
click at [305, 204] on div "18:00" at bounding box center [318, 201] width 81 height 13
type input "18:00"
click at [238, 227] on input "14:00" at bounding box center [230, 226] width 80 height 12
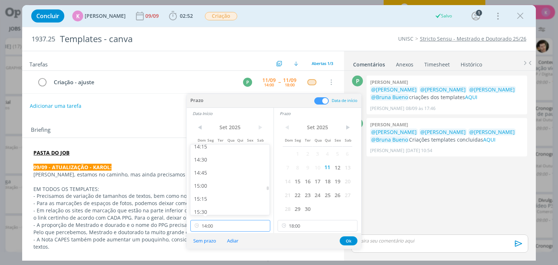
scroll to position [786, 0]
click at [219, 199] on div "16:00" at bounding box center [230, 201] width 81 height 13
type input "16:00"
click at [343, 241] on button "Ok" at bounding box center [349, 240] width 18 height 9
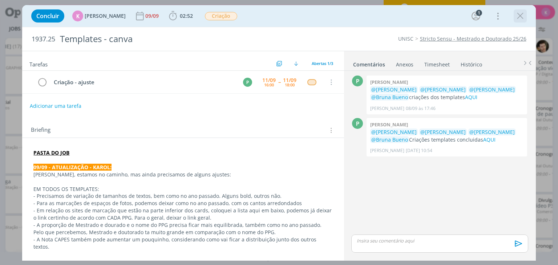
click at [520, 18] on icon "dialog" at bounding box center [520, 16] width 11 height 11
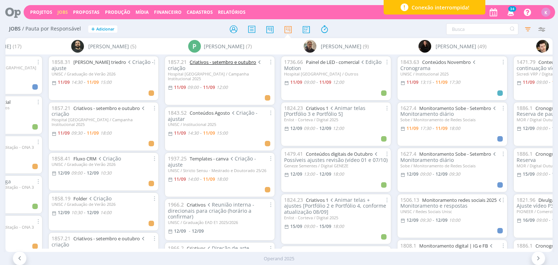
click at [206, 61] on link "Criativos - setembro e outubro" at bounding box center [223, 62] width 66 height 7
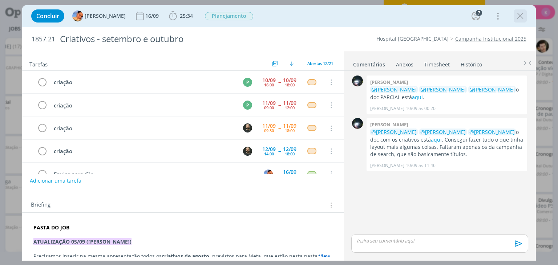
click at [520, 15] on icon "dialog" at bounding box center [520, 16] width 11 height 11
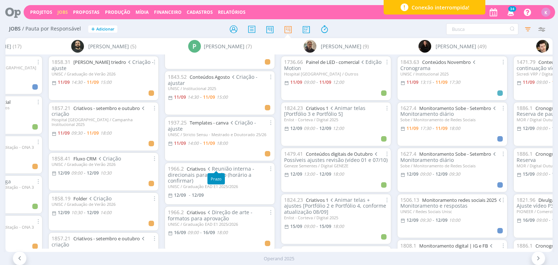
scroll to position [36, 0]
click at [195, 140] on span "14:00" at bounding box center [192, 143] width 11 height 6
type input "18:00"
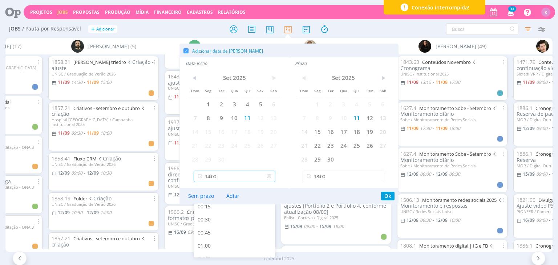
click at [227, 176] on input "14:00" at bounding box center [235, 177] width 82 height 12
click at [228, 242] on div "16:00" at bounding box center [235, 244] width 83 height 13
type input "16:00"
click at [386, 193] on button "Ok" at bounding box center [387, 196] width 13 height 9
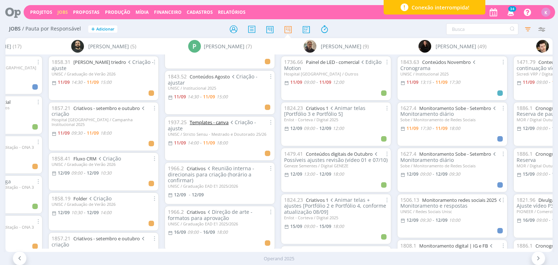
click at [195, 119] on link "Templates - canva" at bounding box center [209, 122] width 39 height 7
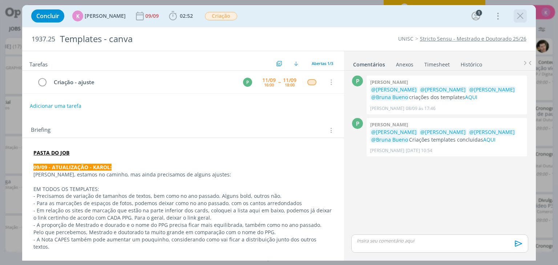
click at [521, 18] on icon "dialog" at bounding box center [520, 16] width 11 height 11
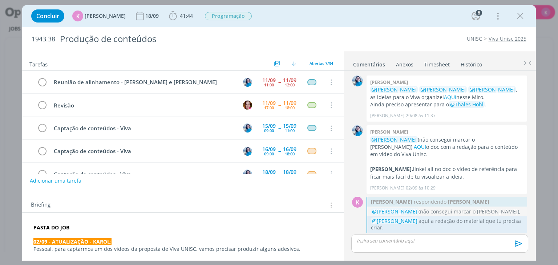
scroll to position [741, 0]
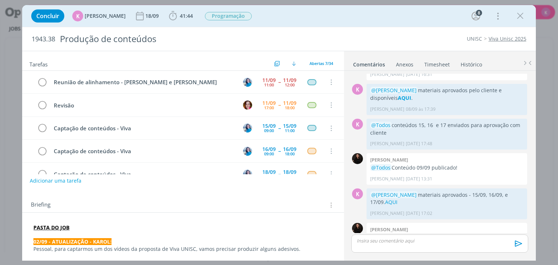
click at [346, 241] on div "0 [PERSON_NAME] @[PERSON_NAME] @[PERSON_NAME] @[PERSON_NAME] , as ideias para o…" at bounding box center [440, 165] width 192 height 188
click at [331, 108] on icon "dialog" at bounding box center [331, 105] width 8 height 7
drag, startPoint x: 317, startPoint y: 117, endPoint x: 347, endPoint y: 160, distance: 53.2
click at [317, 116] on link "Cancelar" at bounding box center [307, 118] width 57 height 12
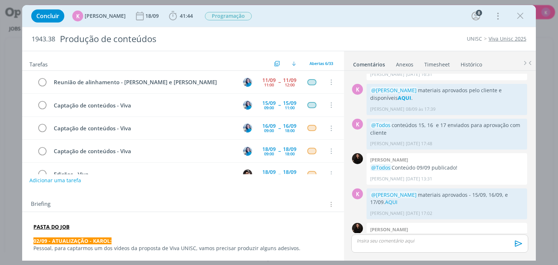
click at [52, 182] on button "Adicionar uma tarefa" at bounding box center [55, 180] width 52 height 12
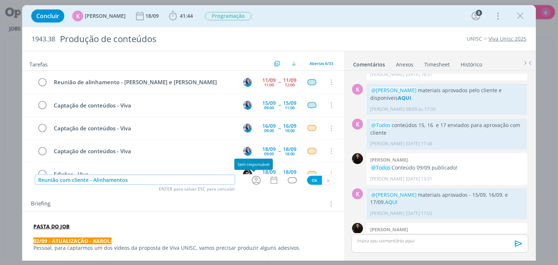
click at [256, 181] on icon "dialog" at bounding box center [256, 180] width 11 height 11
type input "Reunião com cliente - Alinhamentos"
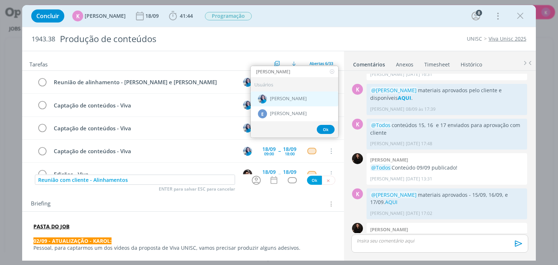
type input "[PERSON_NAME]"
click at [274, 104] on div "[PERSON_NAME]" at bounding box center [295, 99] width 88 height 15
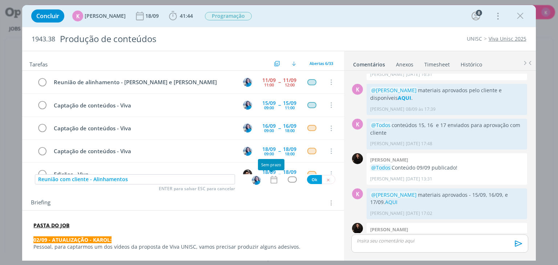
click at [272, 181] on icon "dialog" at bounding box center [273, 179] width 9 height 9
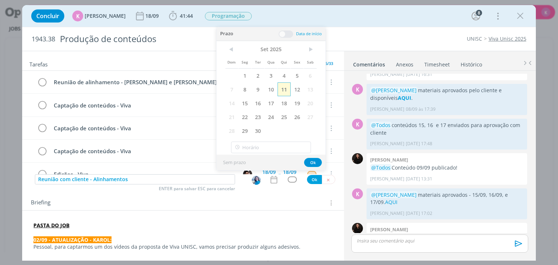
click at [284, 91] on span "11" at bounding box center [283, 89] width 13 height 14
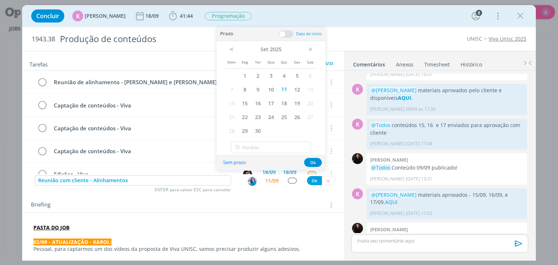
click at [287, 36] on span at bounding box center [286, 34] width 15 height 7
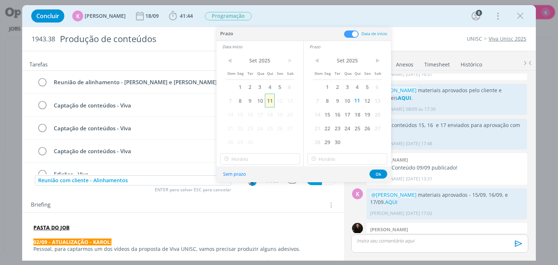
click at [271, 99] on span "11" at bounding box center [270, 101] width 10 height 14
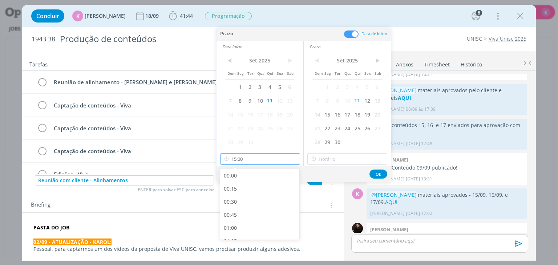
click at [269, 158] on input "15:00" at bounding box center [260, 159] width 80 height 12
click at [243, 213] on div "16:00" at bounding box center [260, 210] width 81 height 13
type input "16:00"
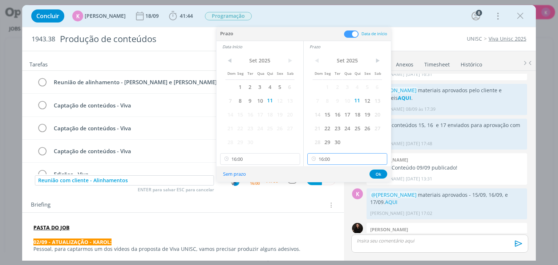
click at [333, 156] on input "16:00" at bounding box center [347, 159] width 80 height 12
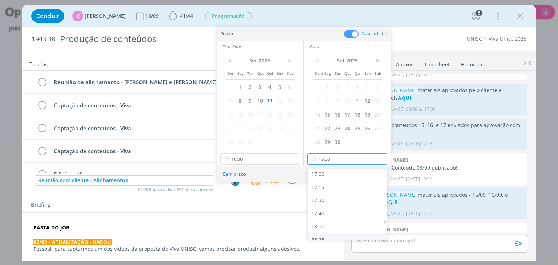
scroll to position [891, 0]
drag, startPoint x: 328, startPoint y: 179, endPoint x: 341, endPoint y: 175, distance: 13.6
click at [328, 179] on div "17:00" at bounding box center [348, 174] width 81 height 13
type input "17:00"
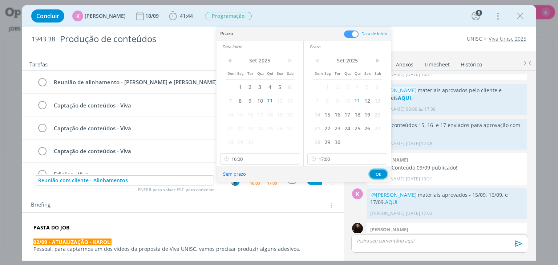
click at [375, 174] on button "Ok" at bounding box center [378, 174] width 18 height 9
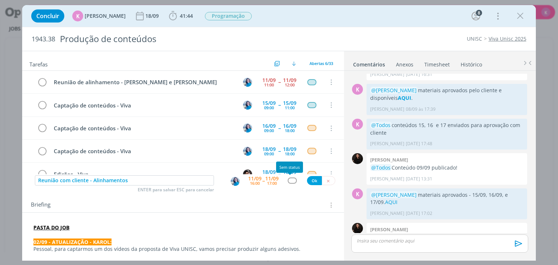
click at [291, 182] on div "dialog" at bounding box center [292, 181] width 9 height 6
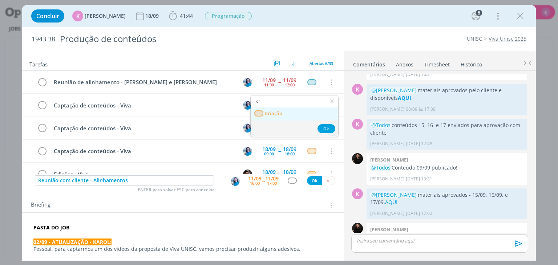
type input "cr"
click at [285, 110] on link "Criação" at bounding box center [295, 113] width 88 height 13
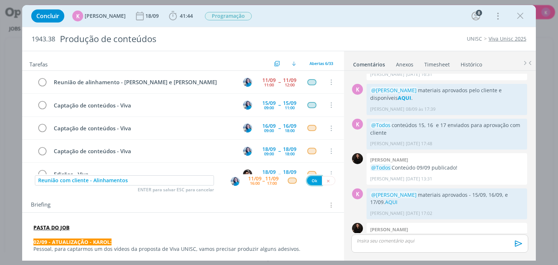
click at [313, 179] on button "Ok" at bounding box center [314, 180] width 15 height 9
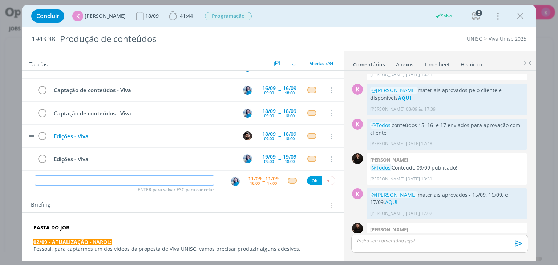
scroll to position [0, 0]
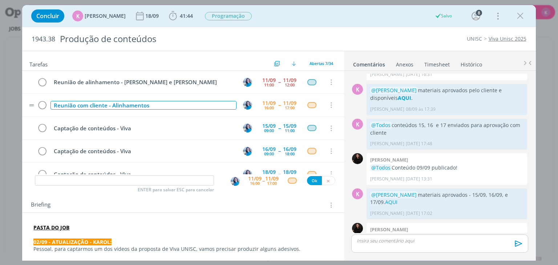
click at [89, 105] on div "Reunião com cliente - Alinhamentos" at bounding box center [143, 105] width 186 height 9
copy div "Reunião com cliente - Alinhamentos"
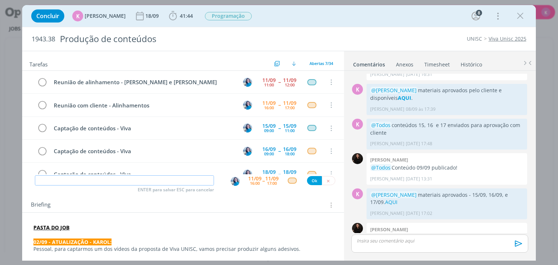
click at [101, 181] on input "dialog" at bounding box center [124, 180] width 179 height 10
paste input "Reunião com cliente - Alinhamentos"
click at [236, 179] on img "dialog" at bounding box center [235, 181] width 9 height 9
type input "Reunião com cliente - Alinhamentos"
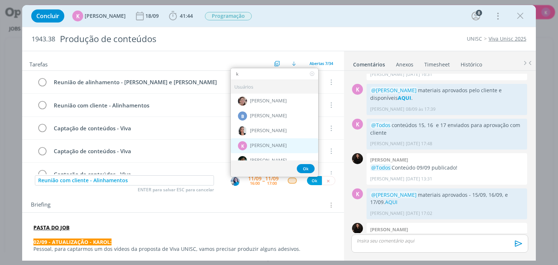
type input "k"
click at [265, 143] on span "[PERSON_NAME]" at bounding box center [268, 146] width 37 height 6
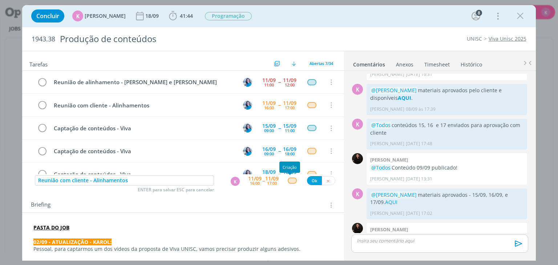
click at [290, 180] on div "dialog" at bounding box center [292, 181] width 9 height 6
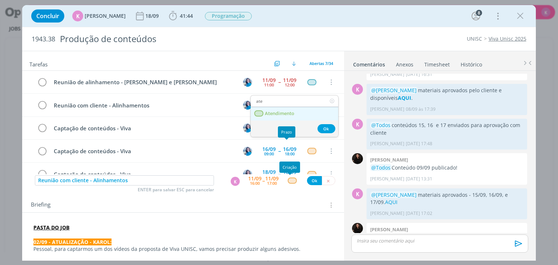
type input "ate"
click at [271, 114] on span "Atendimento" at bounding box center [279, 114] width 29 height 6
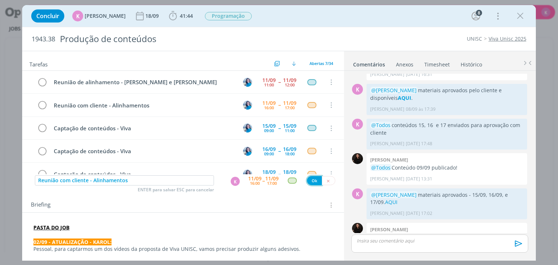
click at [311, 181] on button "Ok" at bounding box center [314, 180] width 15 height 9
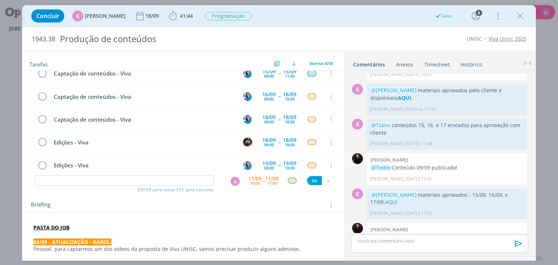
scroll to position [84, 0]
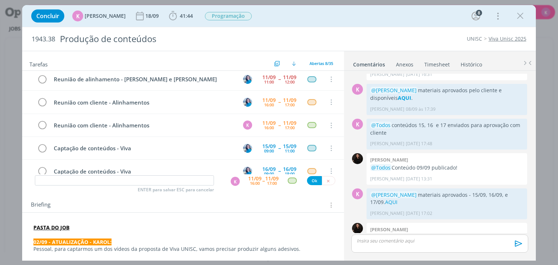
scroll to position [0, 0]
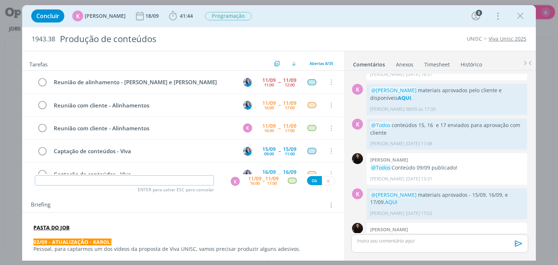
click at [156, 183] on input "dialog" at bounding box center [124, 180] width 179 height 10
click at [233, 178] on div "K" at bounding box center [235, 181] width 9 height 9
type input "Criação de roteiro - influenciadores"
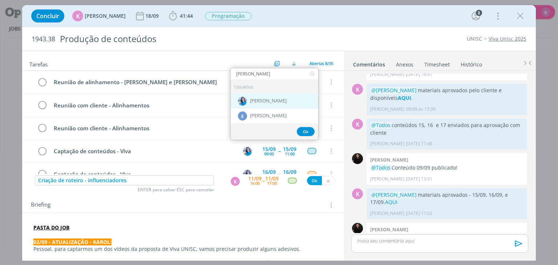
type input "elisa"
click at [280, 99] on div "[PERSON_NAME]" at bounding box center [275, 100] width 88 height 15
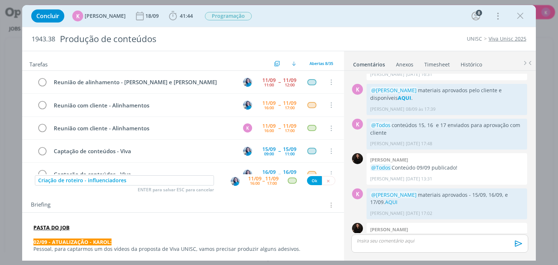
click at [262, 183] on span "--" at bounding box center [263, 180] width 2 height 7
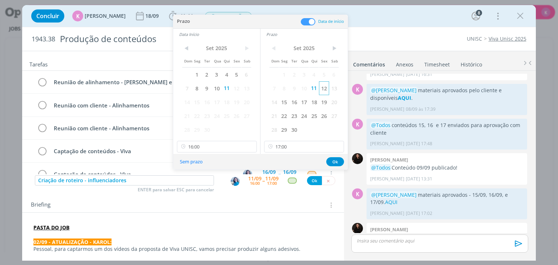
click at [327, 84] on span "12" at bounding box center [324, 88] width 10 height 14
click at [237, 88] on span "12" at bounding box center [236, 88] width 10 height 14
click at [206, 149] on input "16:00" at bounding box center [217, 147] width 80 height 12
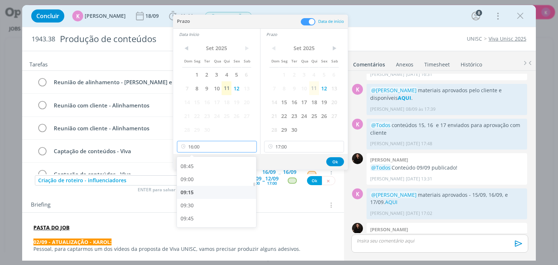
scroll to position [455, 0]
click at [199, 181] on div "09:00" at bounding box center [217, 179] width 81 height 13
type input "09:00"
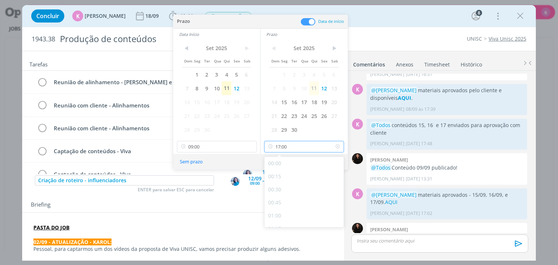
click at [307, 149] on input "17:00" at bounding box center [304, 147] width 80 height 12
click at [283, 200] on div "18:00" at bounding box center [304, 198] width 81 height 13
type input "18:00"
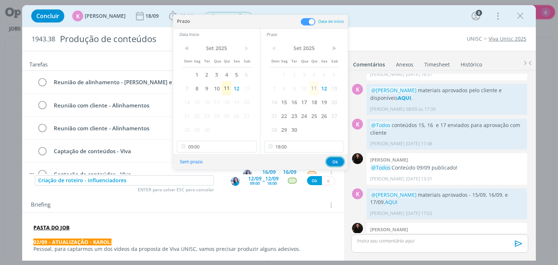
drag, startPoint x: 331, startPoint y: 160, endPoint x: 320, endPoint y: 166, distance: 12.0
click at [331, 161] on button "Ok" at bounding box center [335, 161] width 18 height 9
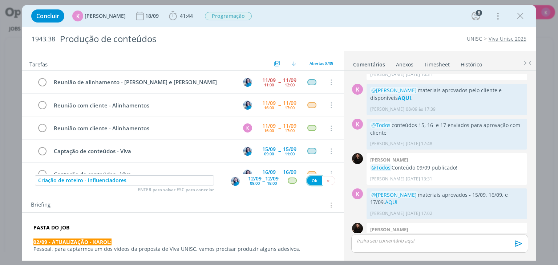
click at [307, 180] on button "Ok" at bounding box center [314, 180] width 15 height 9
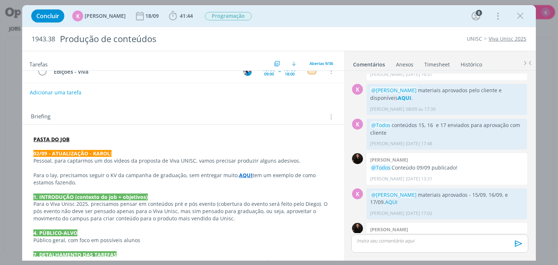
scroll to position [0, 0]
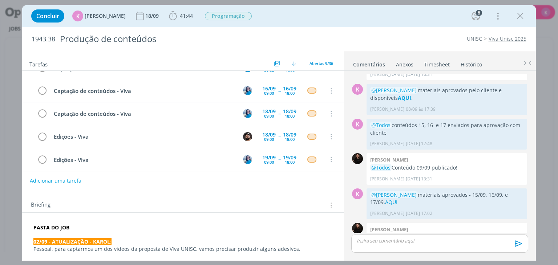
drag, startPoint x: 437, startPoint y: 62, endPoint x: 414, endPoint y: 67, distance: 23.4
click at [437, 62] on link "Timesheet" at bounding box center [437, 63] width 26 height 11
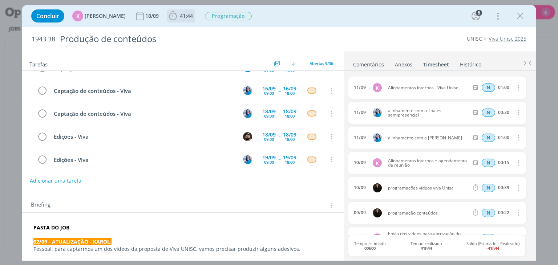
click at [177, 22] on span "41:44 Iniciar Apontar Data * 11/09/2025 Horas * 00:00 Tarefa Selecione a tarefa…" at bounding box center [181, 15] width 28 height 13
click at [174, 12] on span "41:44" at bounding box center [180, 16] width 27 height 11
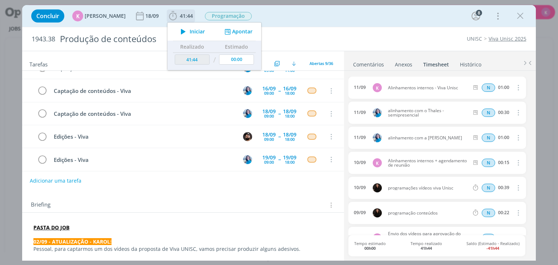
click at [231, 32] on button "Apontar" at bounding box center [238, 32] width 30 height 8
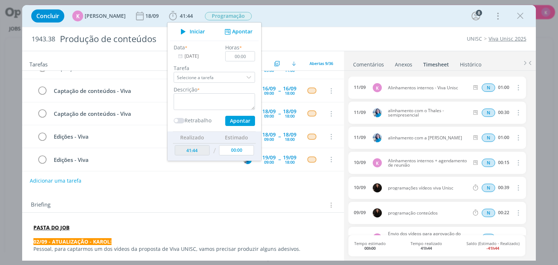
click at [393, 40] on div "UNISC Viva Unisc 2025" at bounding box center [425, 38] width 209 height 7
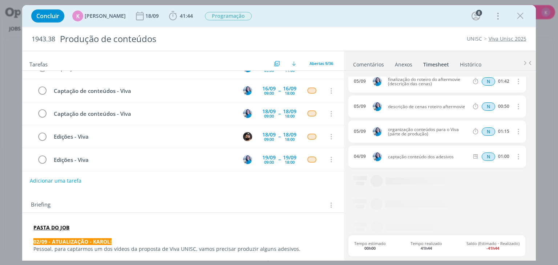
scroll to position [410, 0]
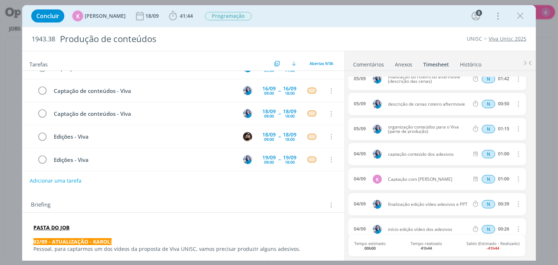
drag, startPoint x: 524, startPoint y: 15, endPoint x: 244, endPoint y: 70, distance: 285.4
click at [524, 15] on icon "dialog" at bounding box center [520, 16] width 11 height 11
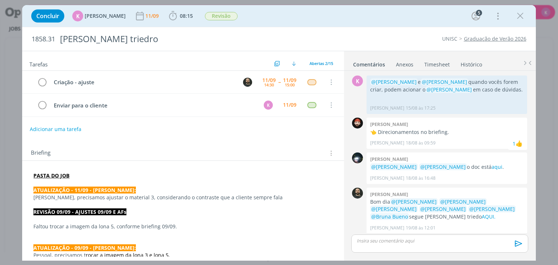
scroll to position [504, 0]
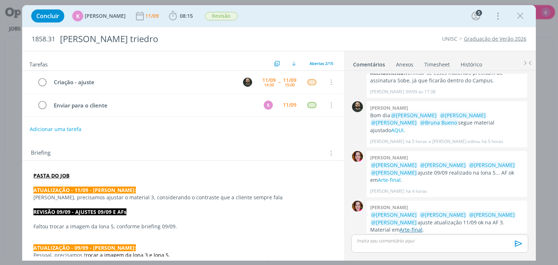
click at [400, 226] on link "Arte-final" at bounding box center [411, 229] width 23 height 7
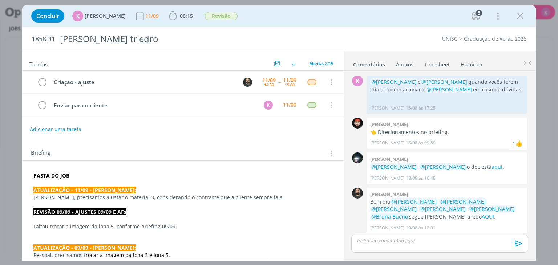
scroll to position [504, 0]
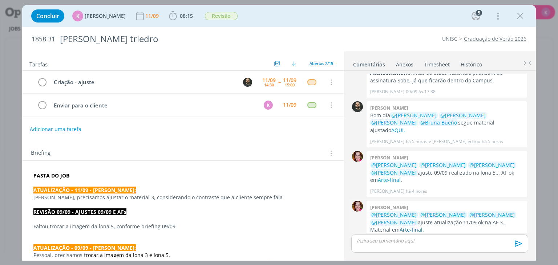
click at [400, 226] on link "Arte-final" at bounding box center [411, 229] width 23 height 7
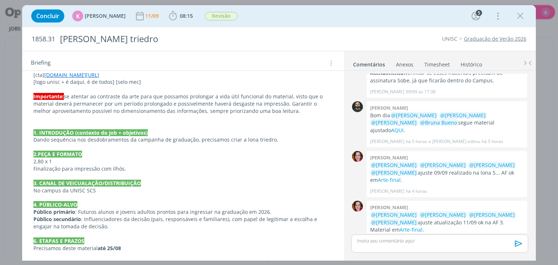
scroll to position [400, 0]
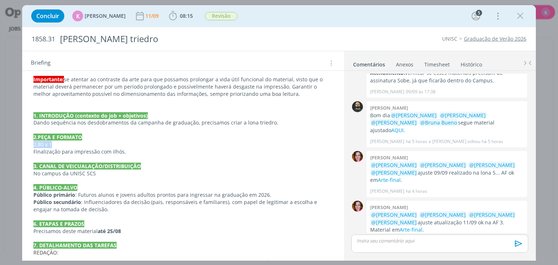
drag, startPoint x: 32, startPoint y: 137, endPoint x: 65, endPoint y: 138, distance: 33.1
click at [65, 138] on div "PASTA DO JOB ATUALIZAÇÃO - 11/09 - [PERSON_NAME]: [PERSON_NAME], precisamos aju…" at bounding box center [183, 61] width 310 height 583
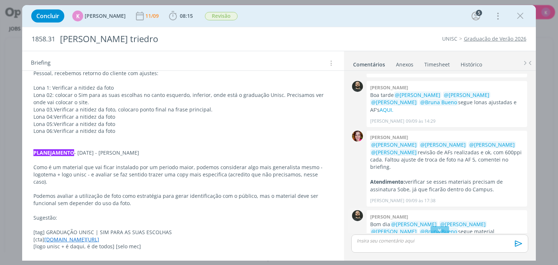
scroll to position [504, 0]
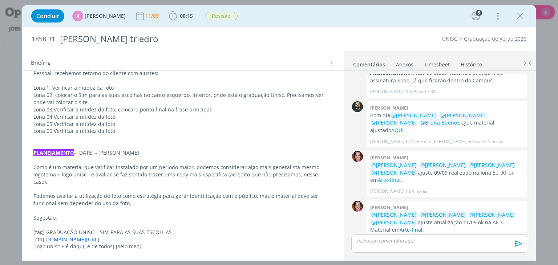
click at [400, 226] on link "Arte-final" at bounding box center [411, 229] width 23 height 7
click at [212, 19] on span "Revisão" at bounding box center [221, 16] width 33 height 8
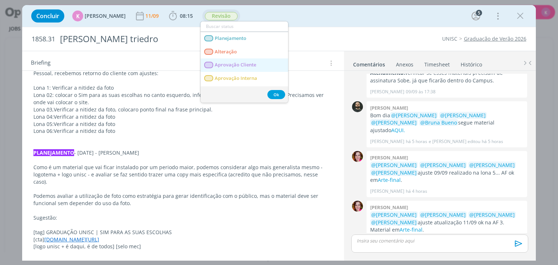
click at [231, 65] on span "Aprovação Cliente" at bounding box center [235, 65] width 41 height 6
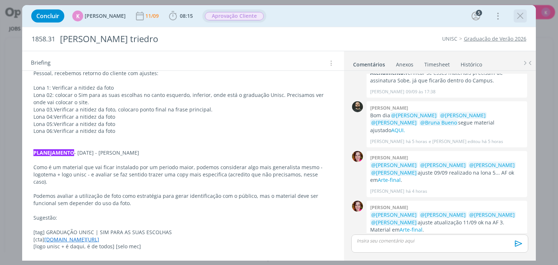
drag, startPoint x: 518, startPoint y: 19, endPoint x: 486, endPoint y: 0, distance: 37.3
click at [518, 18] on icon "dialog" at bounding box center [520, 16] width 11 height 11
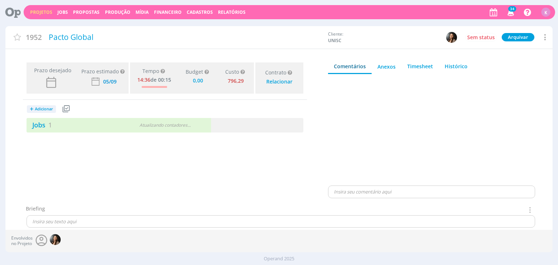
type input "0,00"
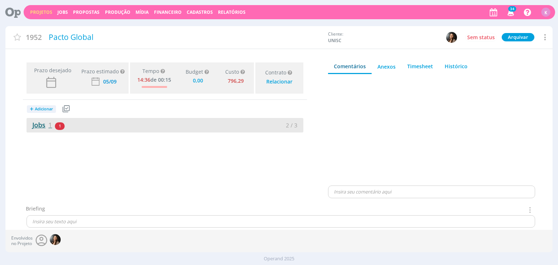
click at [48, 125] on link "Jobs 1" at bounding box center [39, 125] width 25 height 9
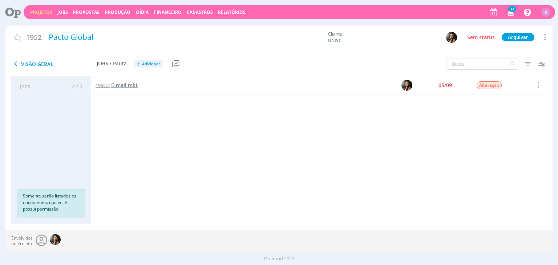
click at [134, 88] on span "E-mail mkt" at bounding box center [124, 85] width 27 height 7
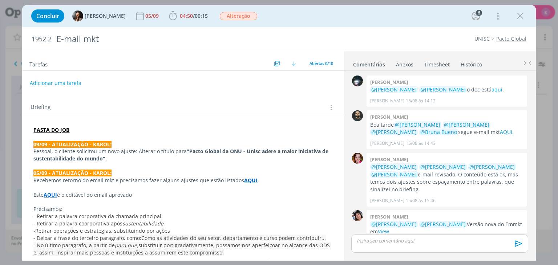
scroll to position [298, 0]
